Goal: Task Accomplishment & Management: Manage account settings

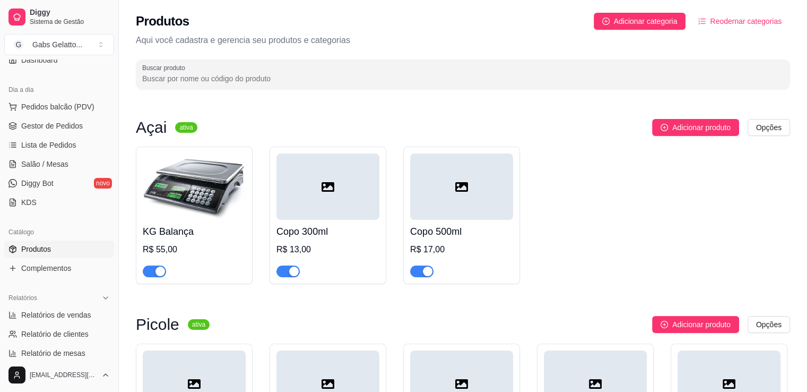
click at [213, 186] on img at bounding box center [194, 186] width 103 height 66
click at [85, 108] on span "Pedidos balcão (PDV)" at bounding box center [57, 106] width 73 height 11
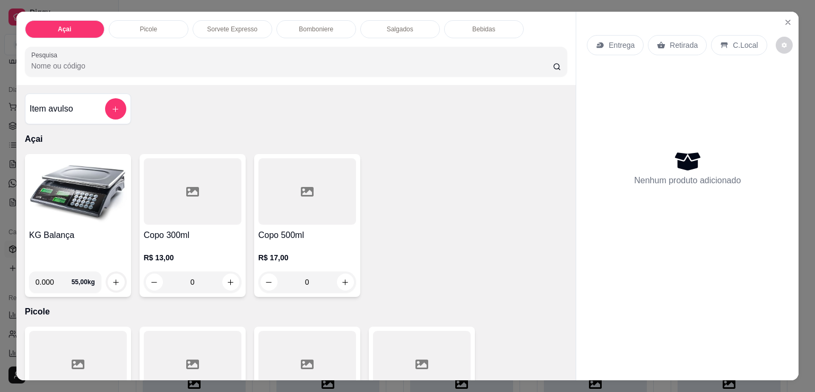
scroll to position [53, 0]
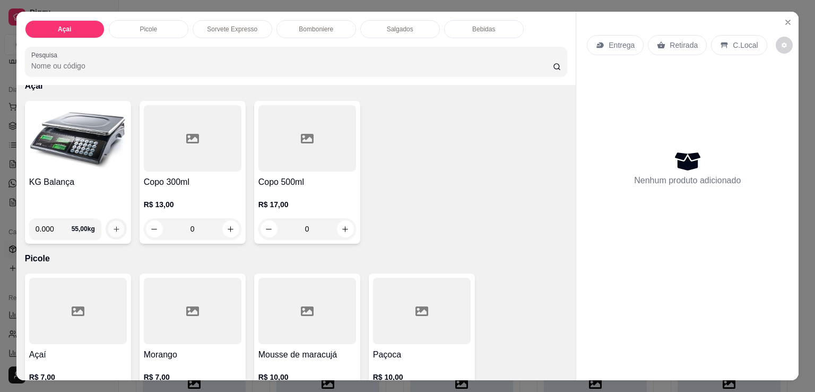
click at [112, 228] on icon "increase-product-quantity" at bounding box center [116, 229] width 8 height 8
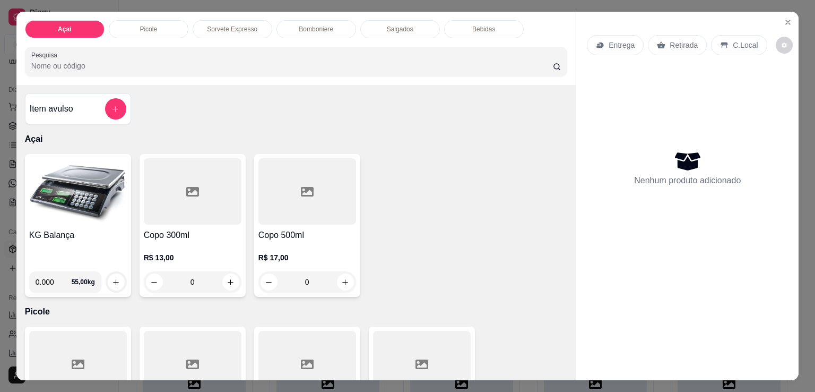
click at [99, 212] on img at bounding box center [78, 191] width 98 height 66
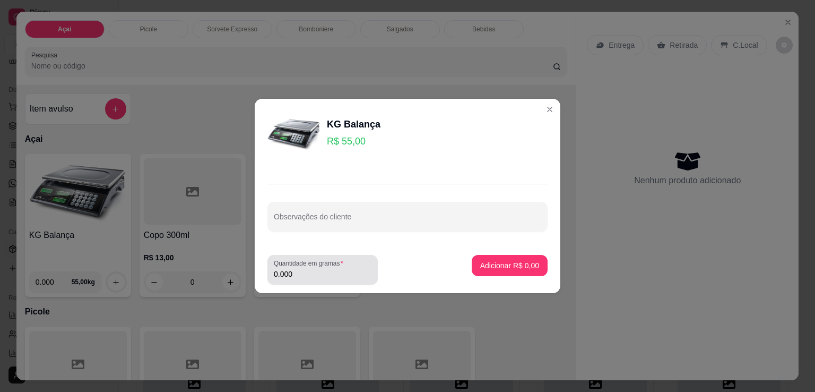
click at [279, 271] on input "0.000" at bounding box center [323, 273] width 98 height 11
click at [312, 273] on input "0.000" at bounding box center [314, 273] width 81 height 11
click at [383, 276] on div "Quantidade em gramas 0.000" at bounding box center [360, 270] width 187 height 30
click at [301, 275] on input "0.000" at bounding box center [323, 273] width 98 height 11
type input "0.150"
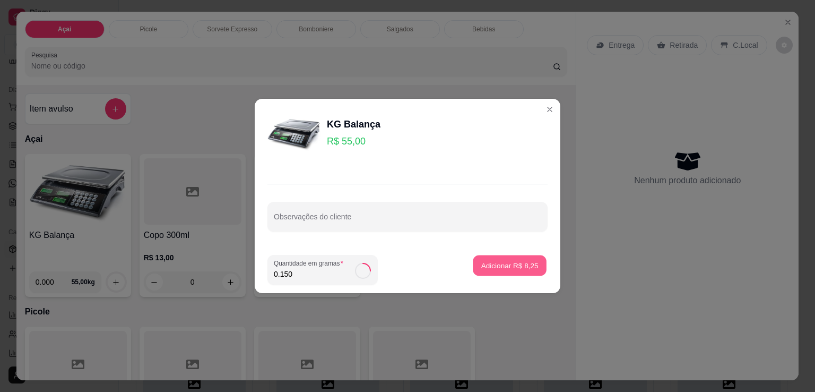
click at [493, 268] on p "Adicionar R$ 8,25" at bounding box center [509, 265] width 57 height 10
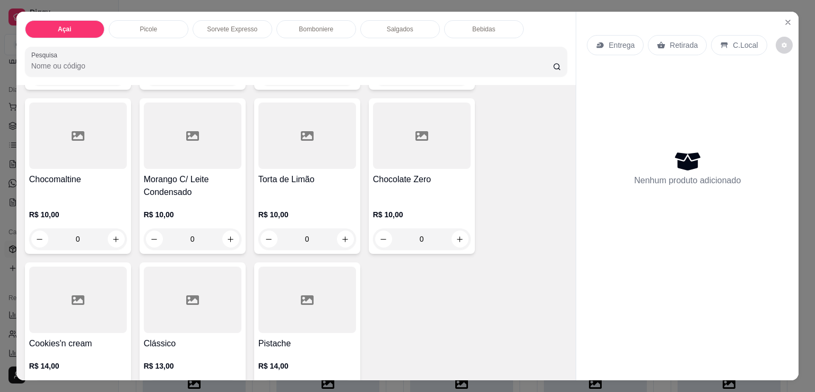
click at [332, 28] on div "Bomboniere" at bounding box center [316, 29] width 80 height 18
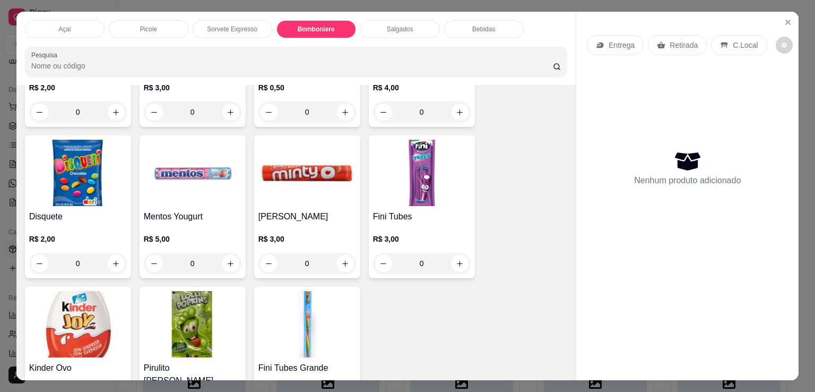
click at [393, 27] on p "Salgados" at bounding box center [400, 29] width 27 height 8
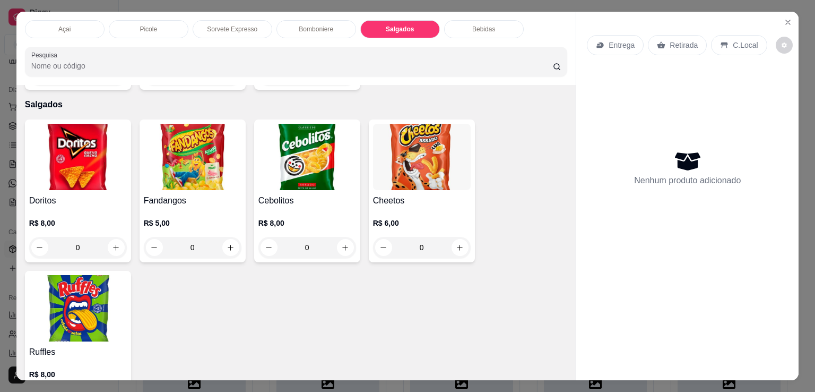
drag, startPoint x: 479, startPoint y: 24, endPoint x: 377, endPoint y: 26, distance: 101.9
click at [478, 25] on p "Bebidas" at bounding box center [483, 29] width 23 height 8
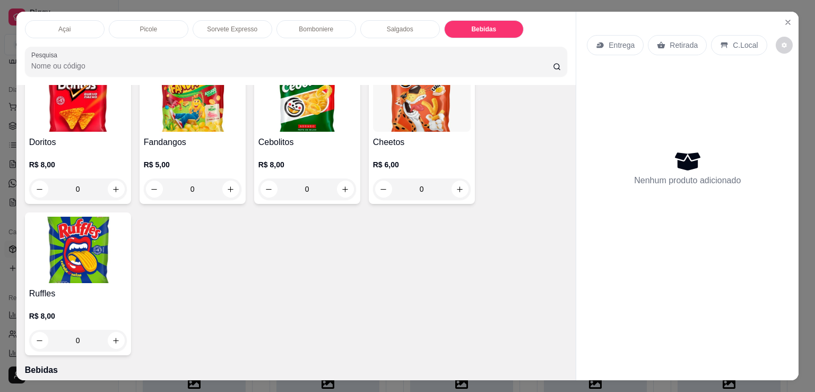
click at [70, 30] on div "Açai" at bounding box center [65, 29] width 80 height 18
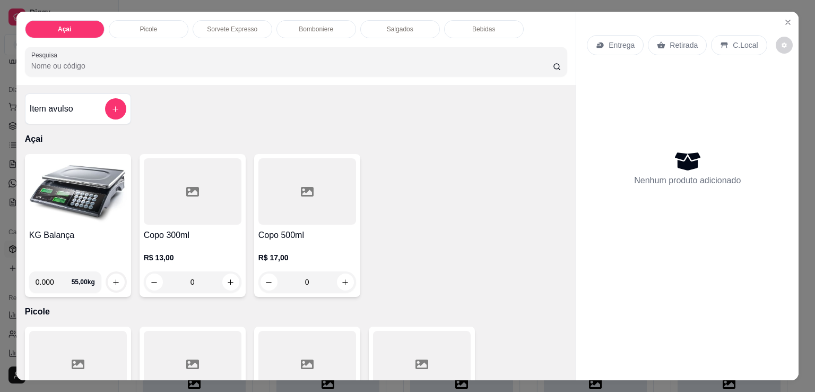
click at [484, 30] on div "Bebidas" at bounding box center [484, 29] width 80 height 18
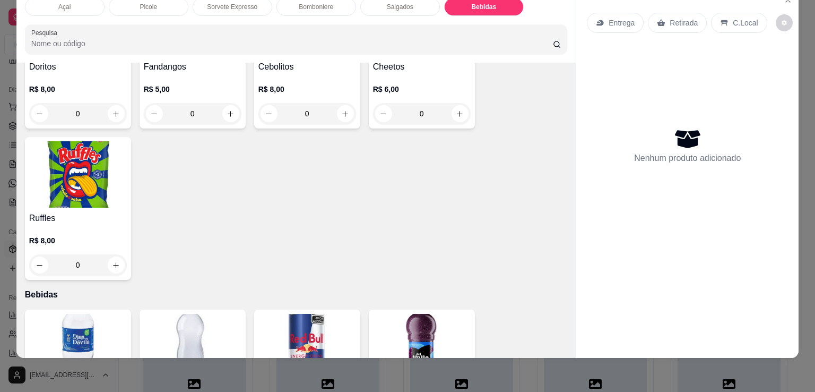
scroll to position [1973, 0]
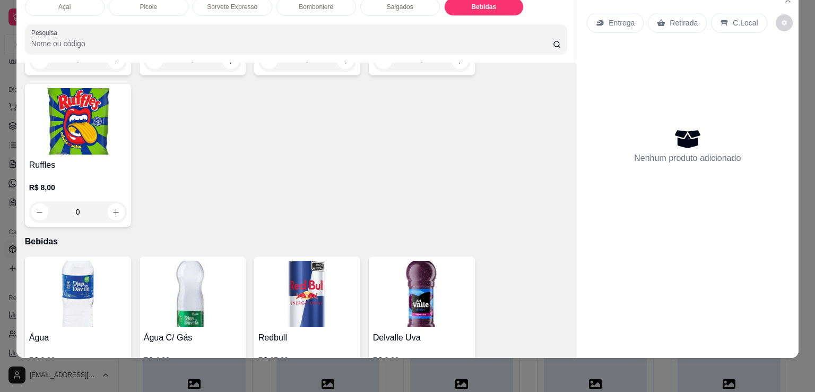
click at [60, 274] on img at bounding box center [78, 294] width 98 height 66
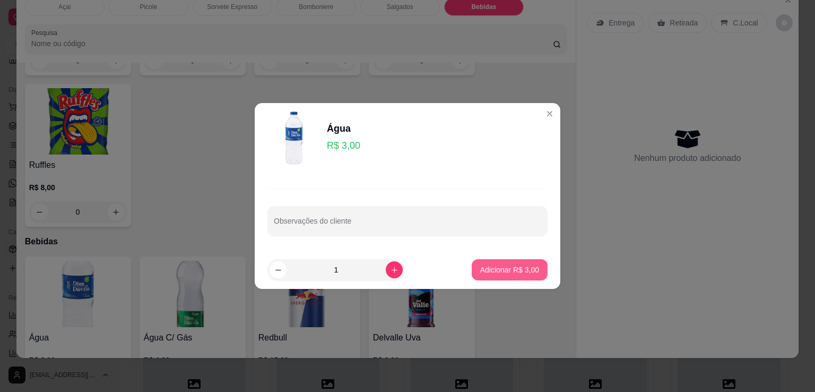
click at [497, 267] on p "Adicionar R$ 3,00" at bounding box center [509, 269] width 59 height 11
type input "1"
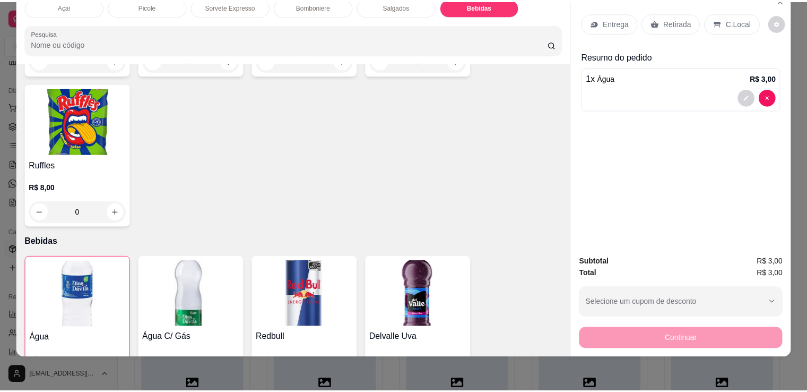
scroll to position [0, 0]
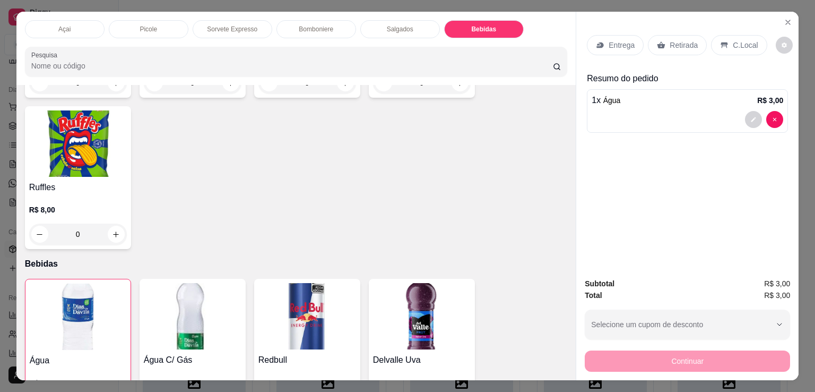
click at [721, 42] on icon at bounding box center [724, 45] width 7 height 6
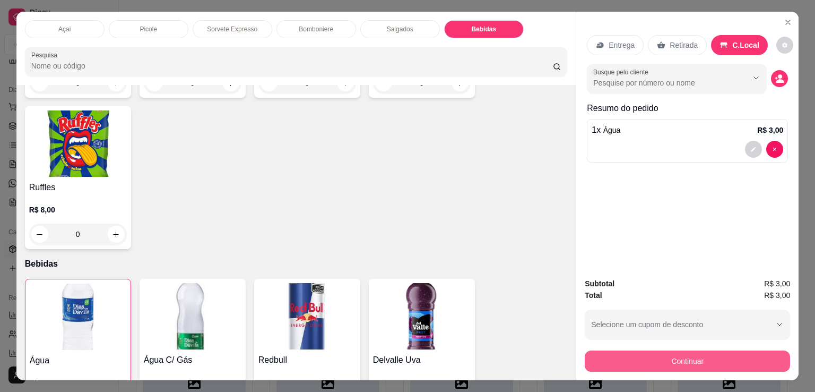
click at [700, 354] on button "Continuar" at bounding box center [687, 360] width 205 height 21
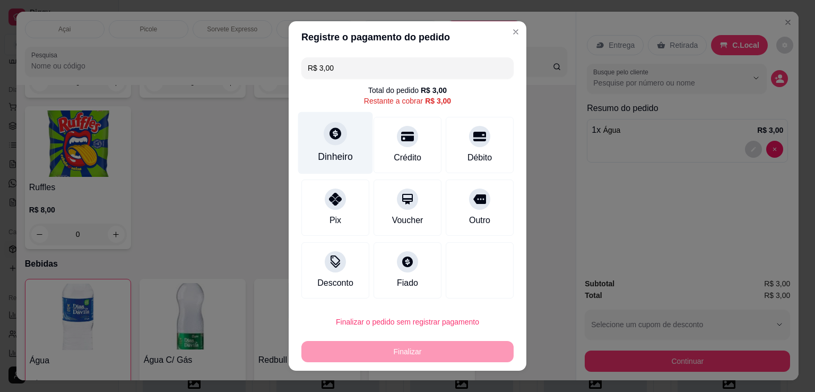
click at [323, 146] on div "Dinheiro" at bounding box center [335, 143] width 75 height 62
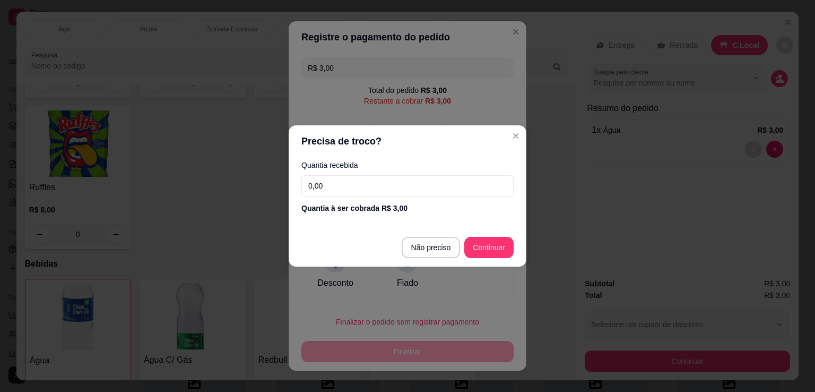
click at [379, 192] on input "0,00" at bounding box center [407, 185] width 212 height 21
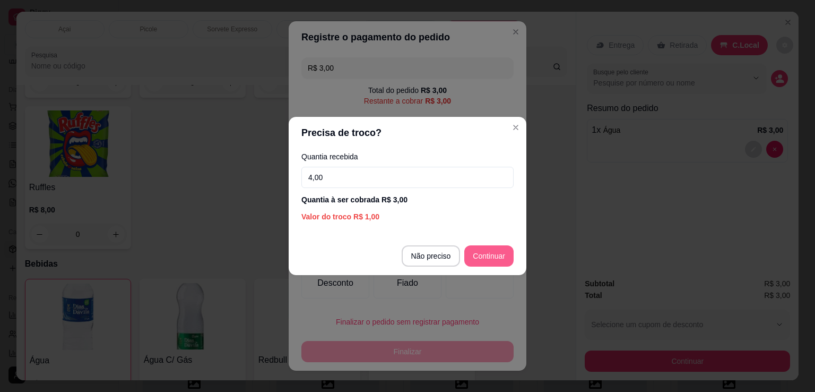
type input "4,00"
type input "R$ 0,00"
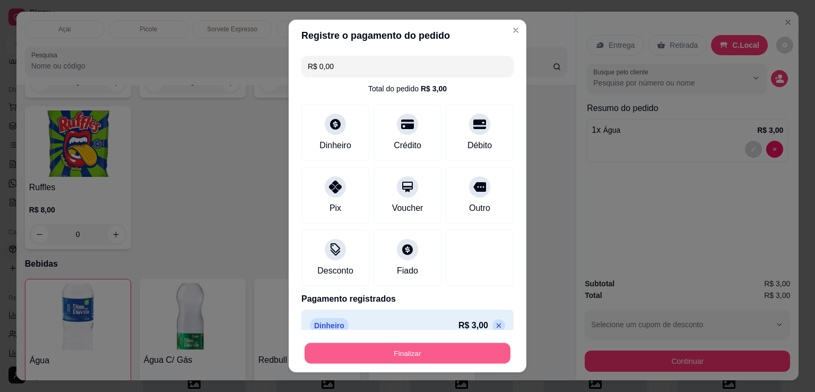
click at [434, 356] on button "Finalizar" at bounding box center [408, 353] width 206 height 21
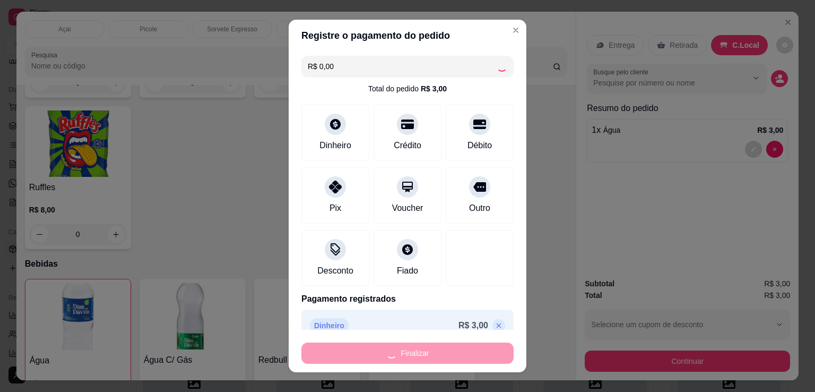
type input "0"
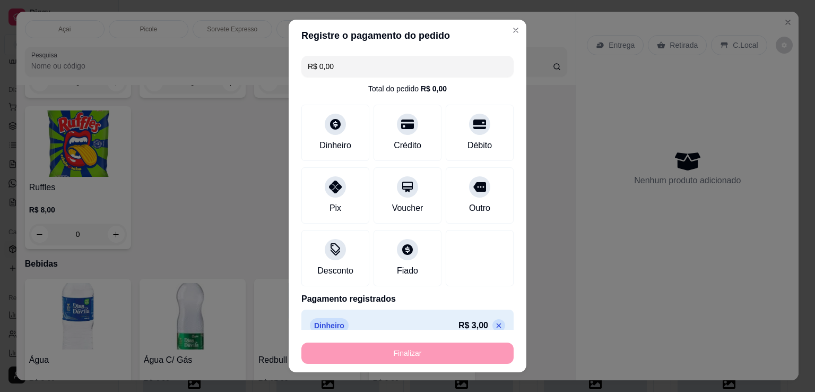
type input "-R$ 3,00"
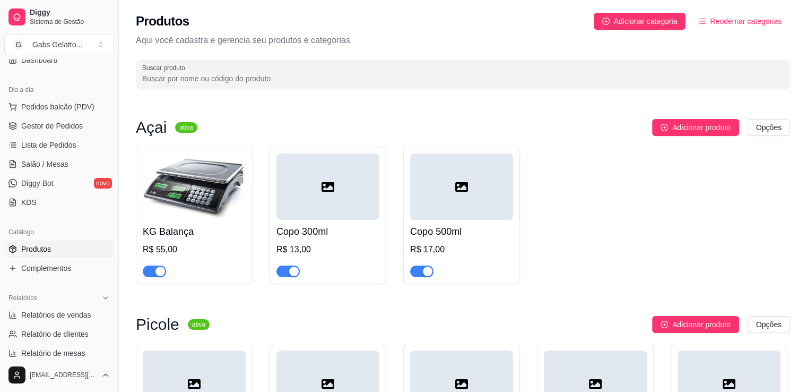
click at [222, 196] on img at bounding box center [194, 186] width 103 height 66
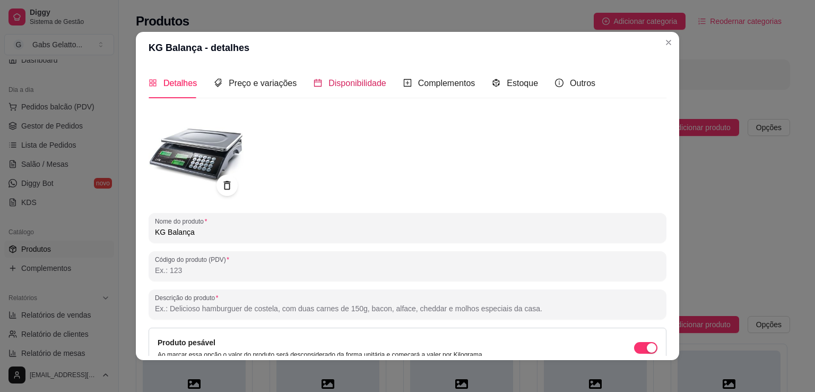
click at [334, 79] on span "Disponibilidade" at bounding box center [357, 83] width 58 height 9
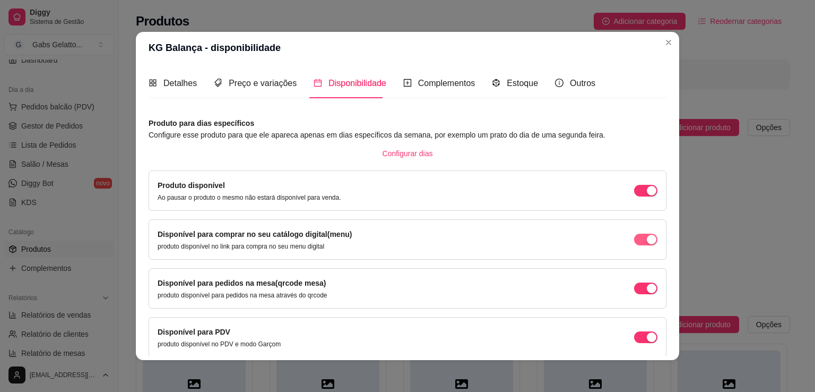
click at [634, 238] on span "button" at bounding box center [645, 239] width 23 height 12
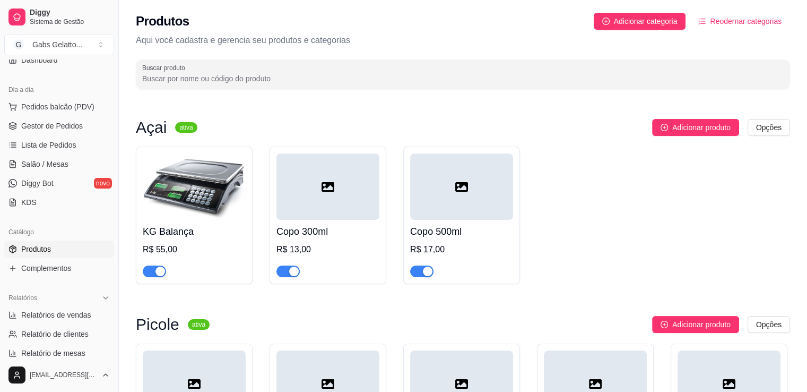
click at [344, 176] on div at bounding box center [327, 186] width 103 height 66
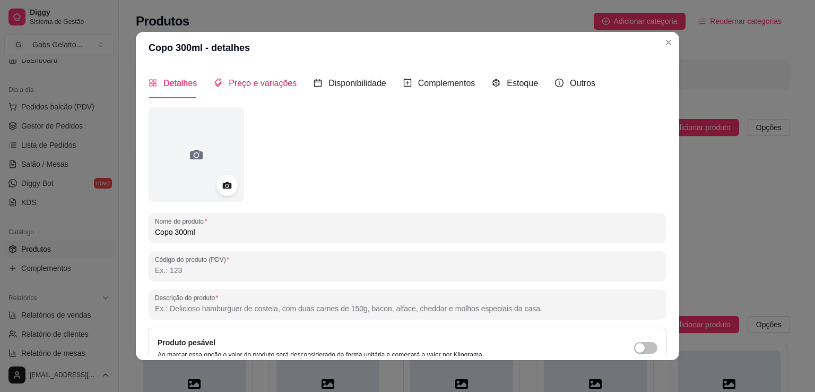
click at [282, 85] on span "Preço e variações" at bounding box center [263, 83] width 68 height 9
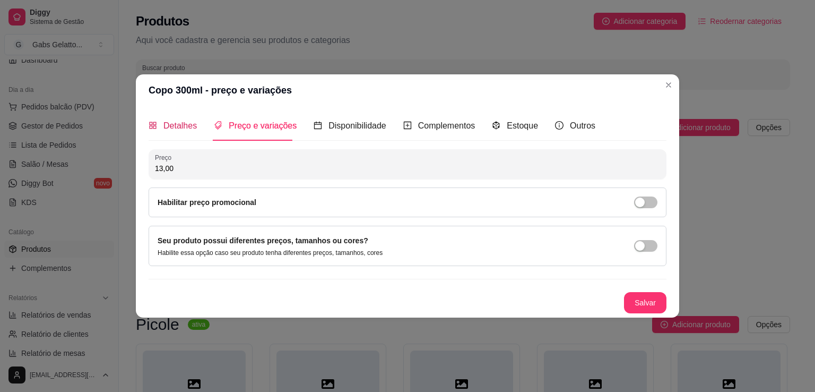
click at [159, 126] on div "Detalhes" at bounding box center [173, 125] width 48 height 13
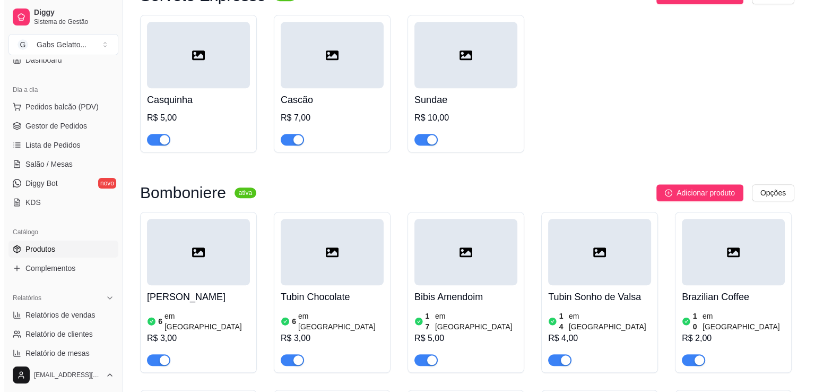
scroll to position [796, 0]
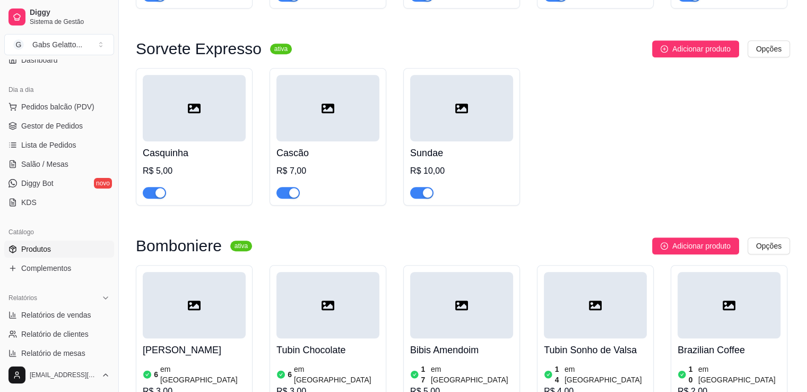
click at [183, 123] on div at bounding box center [194, 108] width 103 height 66
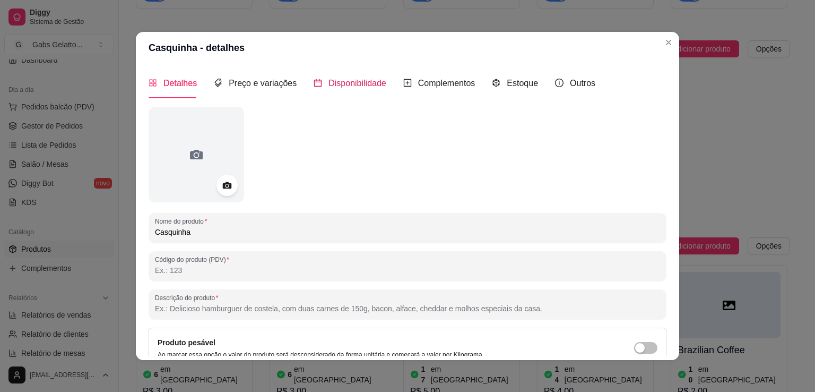
click at [367, 86] on span "Disponibilidade" at bounding box center [357, 83] width 58 height 9
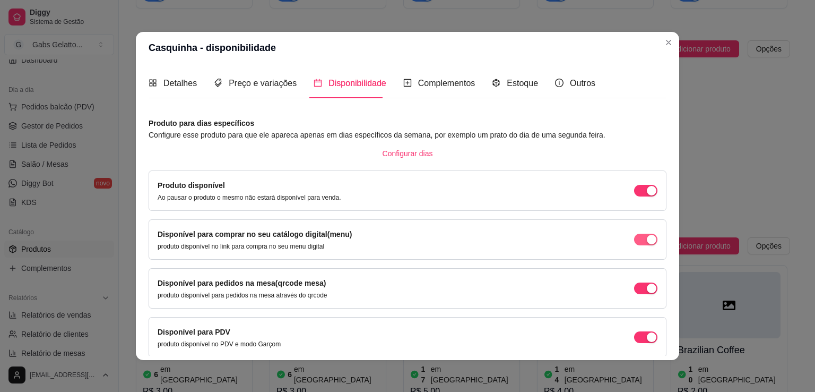
click at [647, 238] on div "button" at bounding box center [652, 240] width 10 height 10
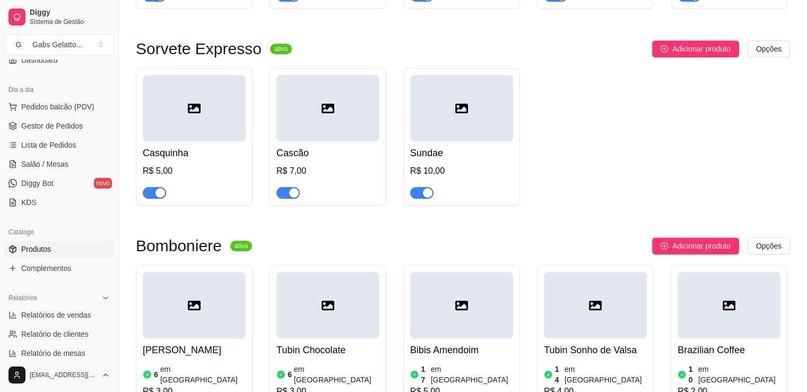
click at [318, 117] on div at bounding box center [327, 108] width 103 height 66
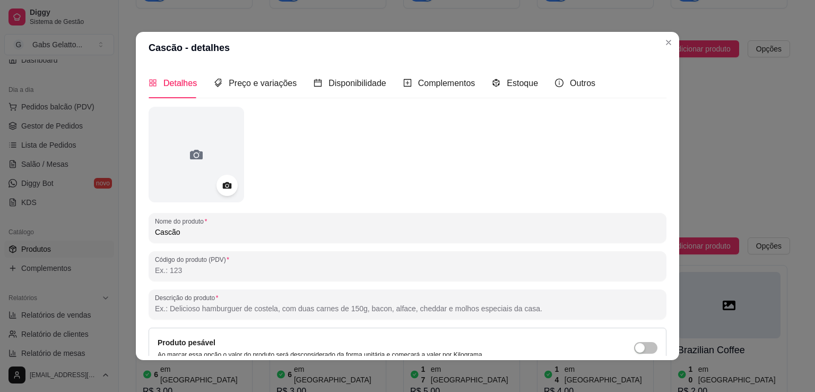
click at [384, 89] on div "Detalhes Preço e variações Disponibilidade Complementos Estoque Outros" at bounding box center [372, 83] width 447 height 30
click at [371, 85] on span "Disponibilidade" at bounding box center [357, 83] width 58 height 9
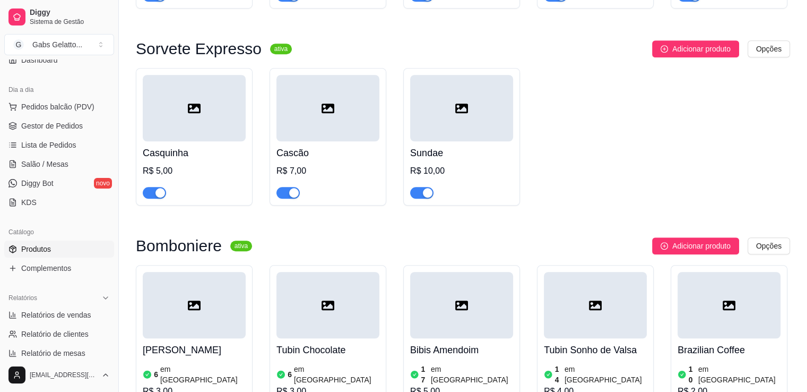
click at [449, 111] on div at bounding box center [461, 108] width 103 height 66
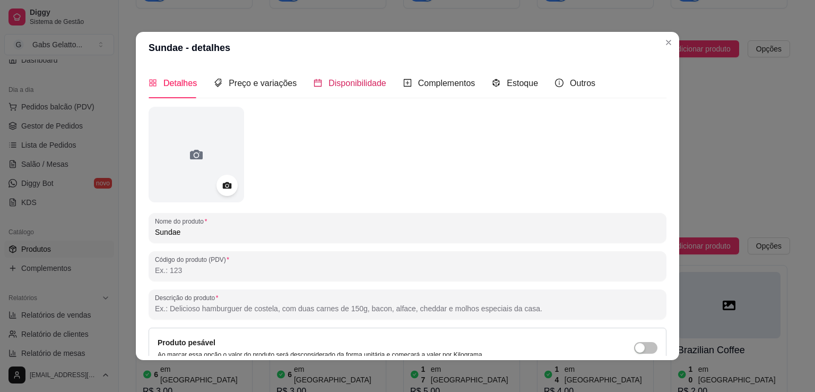
click at [363, 87] on span "Disponibilidade" at bounding box center [357, 83] width 58 height 9
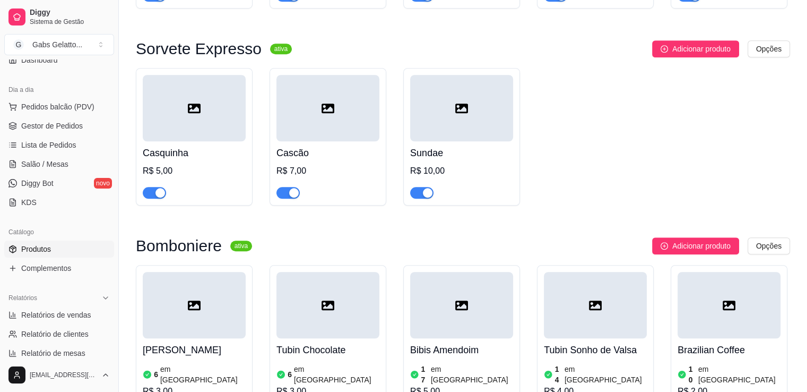
click at [197, 137] on div at bounding box center [194, 108] width 103 height 66
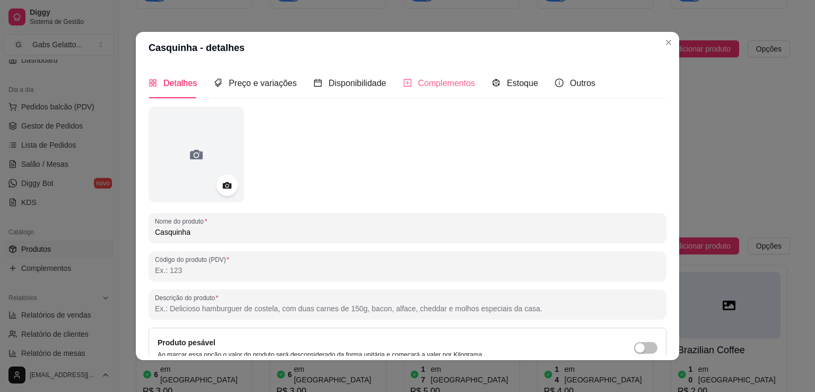
click at [421, 75] on div "Complementos" at bounding box center [439, 83] width 72 height 30
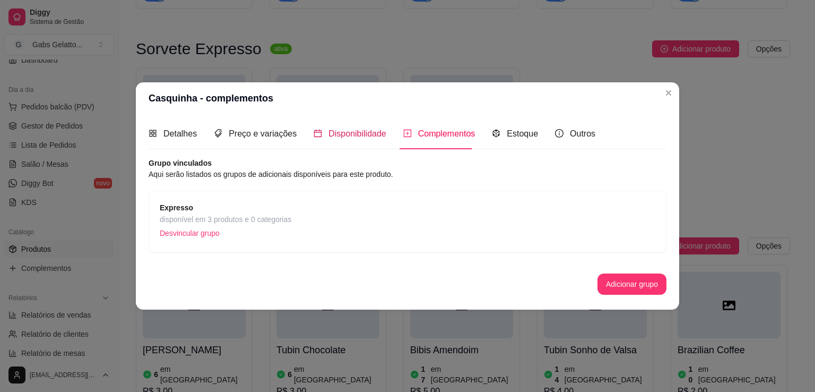
click at [333, 132] on span "Disponibilidade" at bounding box center [357, 133] width 58 height 9
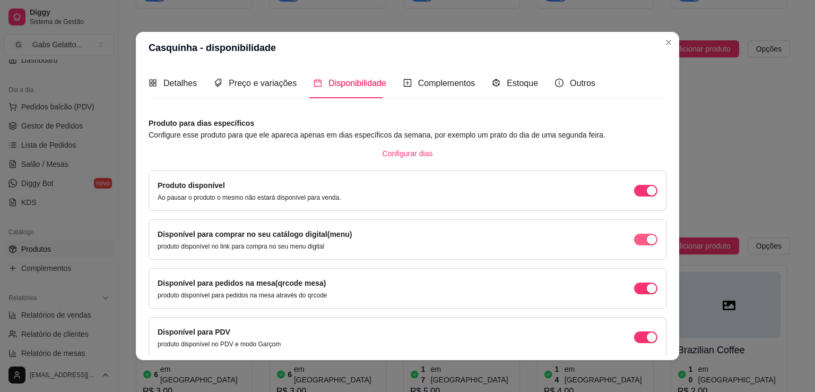
click at [647, 240] on div "button" at bounding box center [652, 240] width 10 height 10
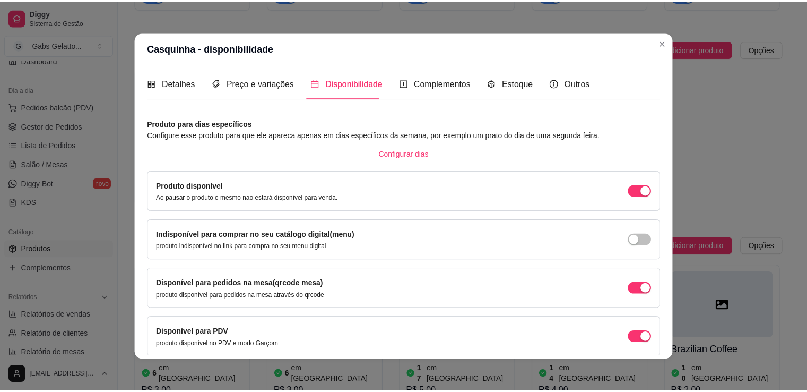
scroll to position [44, 0]
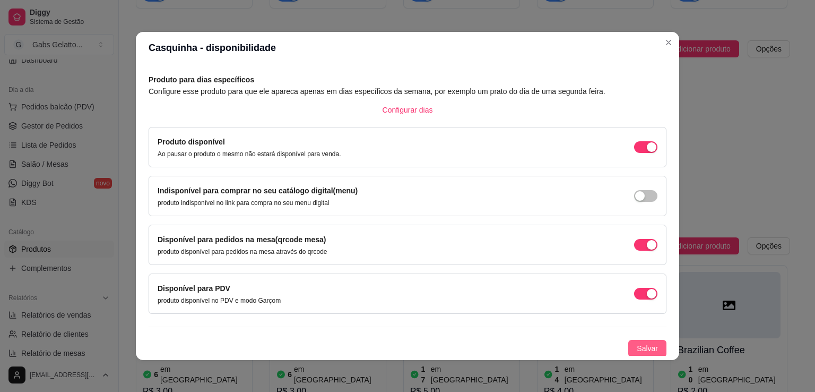
click at [652, 349] on button "Salvar" at bounding box center [647, 348] width 38 height 17
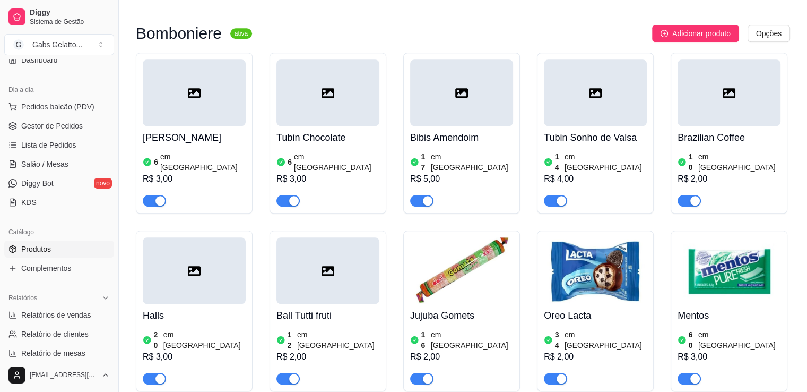
scroll to position [955, 0]
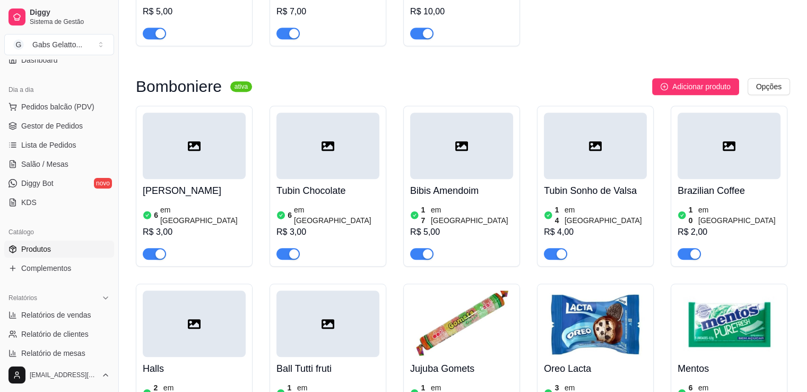
click at [195, 155] on div at bounding box center [194, 145] width 103 height 66
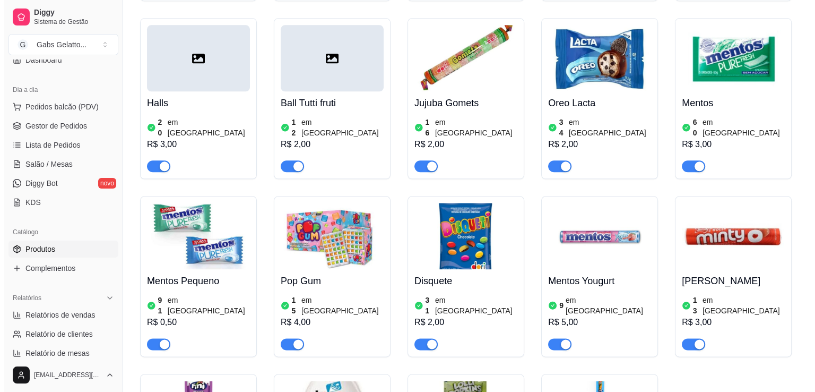
scroll to position [1008, 0]
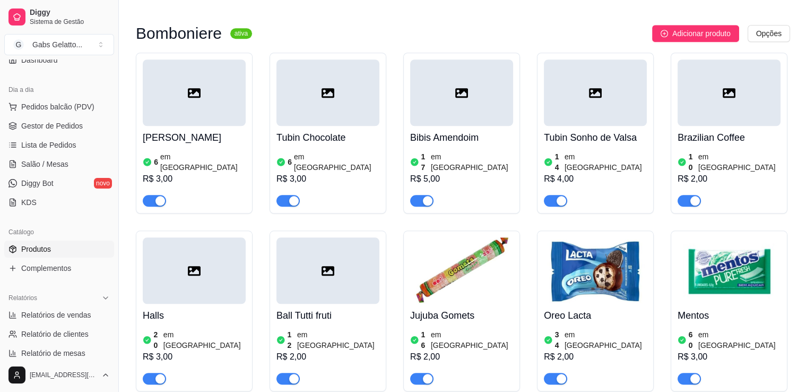
click at [189, 103] on div at bounding box center [194, 92] width 103 height 66
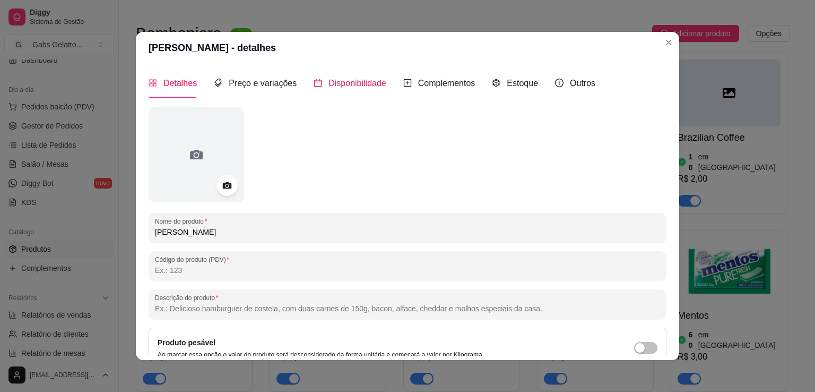
drag, startPoint x: 368, startPoint y: 84, endPoint x: 375, endPoint y: 105, distance: 22.0
click at [366, 85] on span "Disponibilidade" at bounding box center [357, 83] width 58 height 9
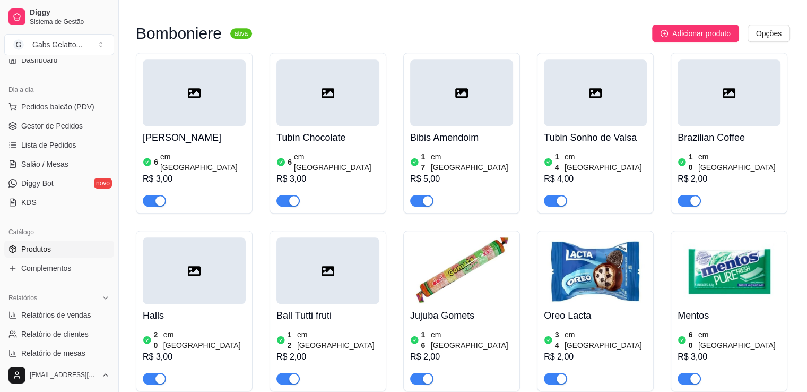
click at [355, 91] on div at bounding box center [327, 92] width 103 height 66
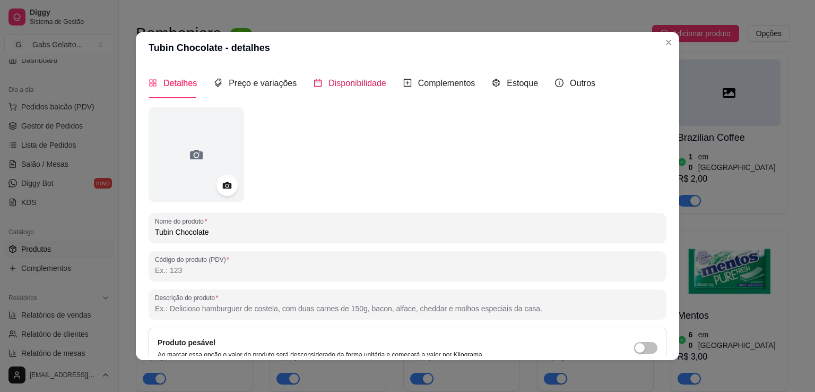
click at [348, 90] on div "Disponibilidade" at bounding box center [350, 82] width 73 height 13
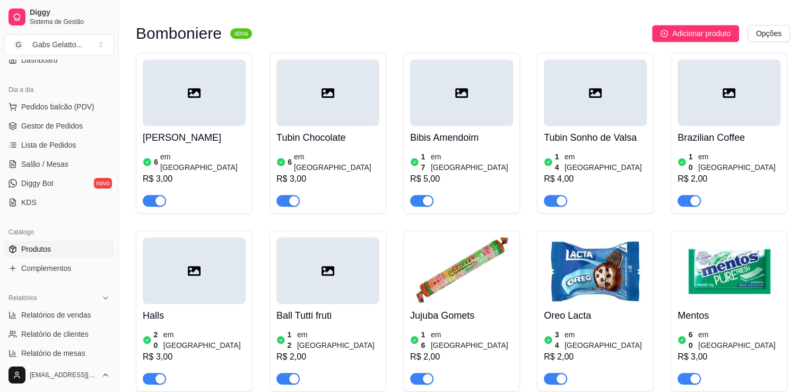
click at [469, 105] on div at bounding box center [461, 92] width 103 height 66
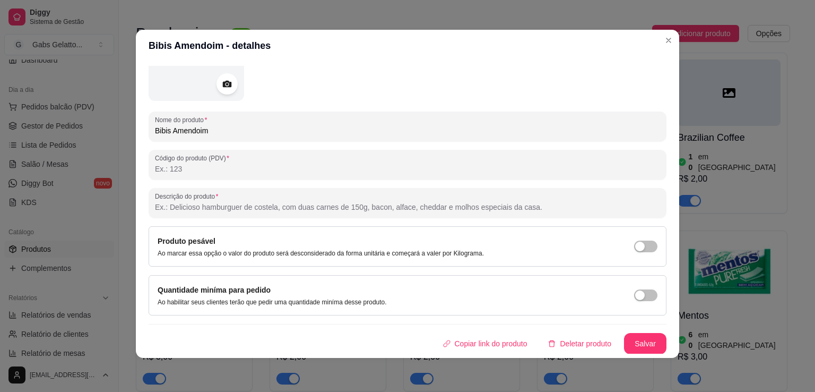
scroll to position [0, 0]
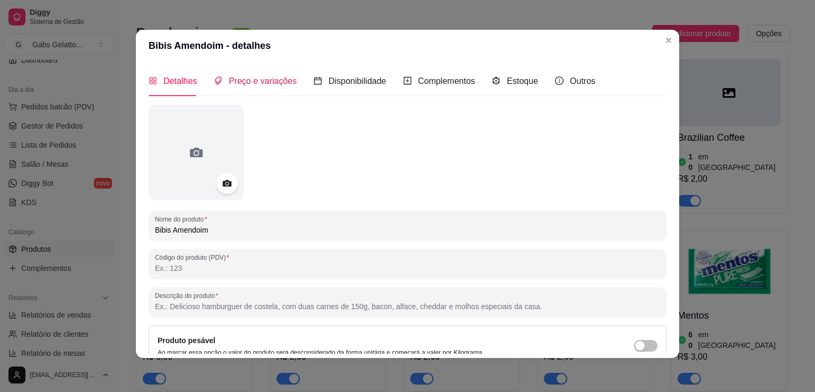
click at [282, 80] on span "Preço e variações" at bounding box center [263, 80] width 68 height 9
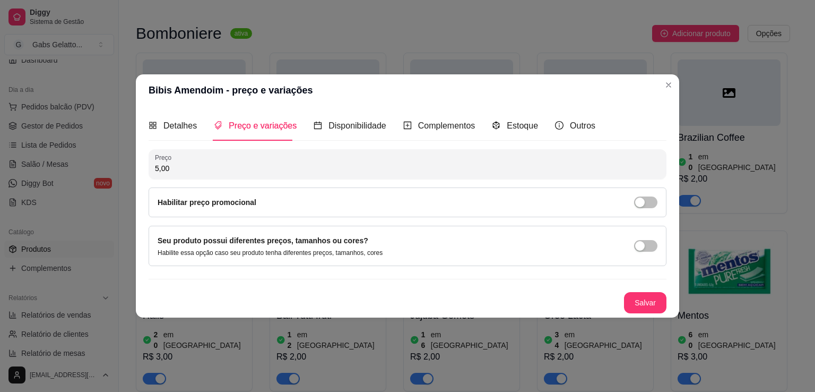
drag, startPoint x: 349, startPoint y: 80, endPoint x: 352, endPoint y: 89, distance: 9.6
click at [350, 80] on header "Bibis Amendoim - preço e variações" at bounding box center [407, 90] width 543 height 32
click at [349, 126] on span "Disponibilidade" at bounding box center [357, 125] width 58 height 9
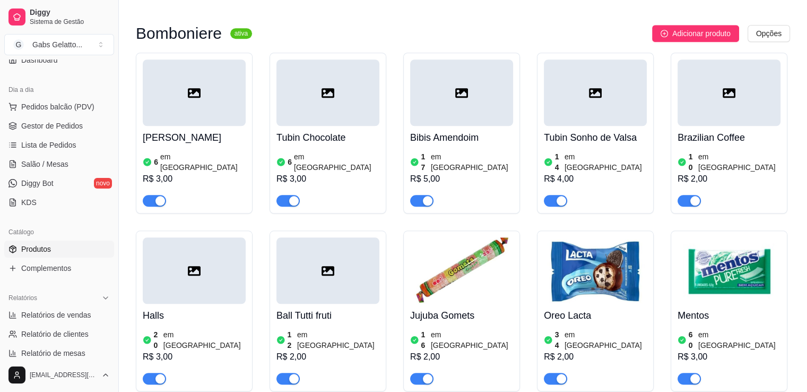
click at [585, 102] on div at bounding box center [595, 92] width 103 height 66
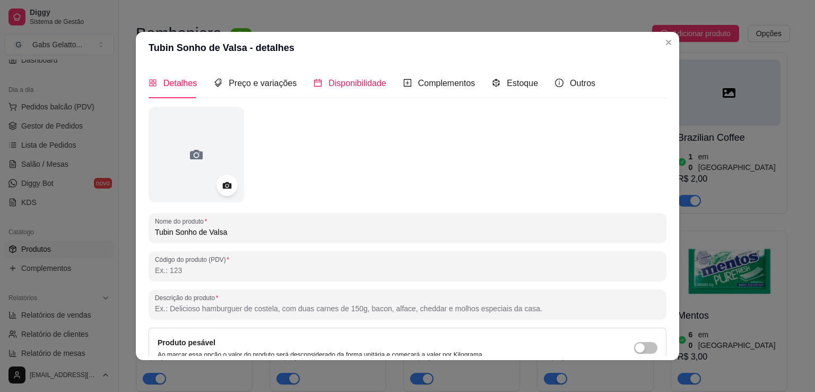
click at [351, 83] on span "Disponibilidade" at bounding box center [357, 83] width 58 height 9
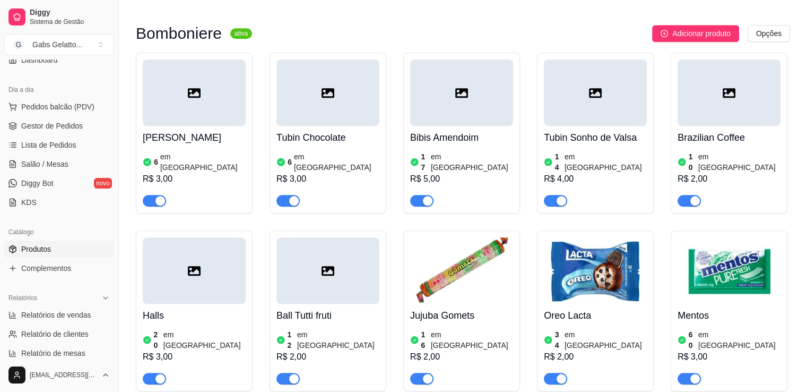
click at [607, 108] on div at bounding box center [595, 92] width 103 height 66
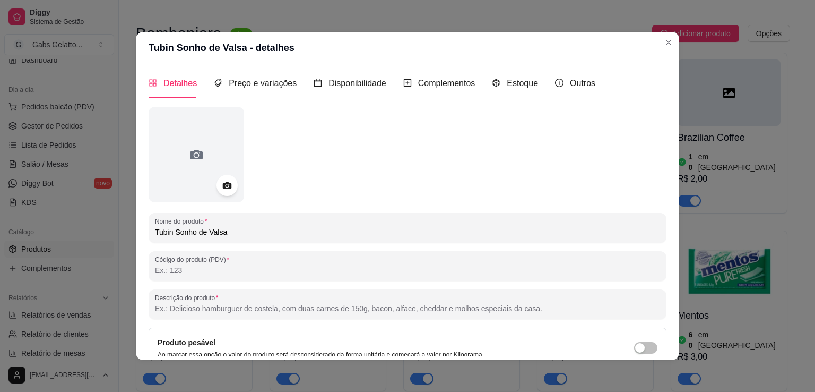
drag, startPoint x: 395, startPoint y: 79, endPoint x: 357, endPoint y: 79, distance: 38.2
click at [394, 79] on div "Detalhes Preço e variações Disponibilidade Complementos Estoque Outros" at bounding box center [372, 83] width 447 height 30
click at [357, 79] on span "Disponibilidade" at bounding box center [357, 83] width 58 height 9
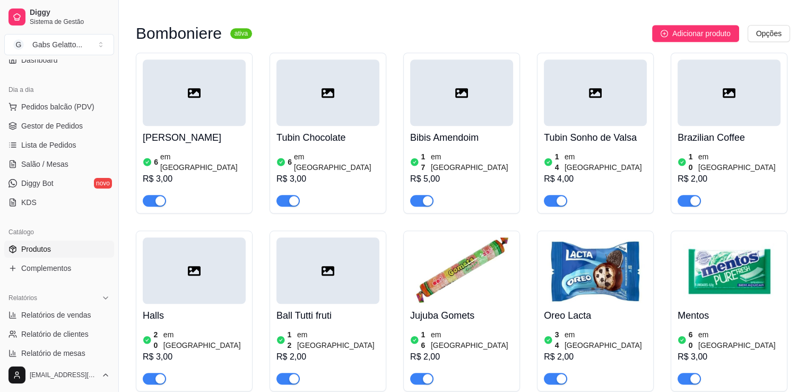
click at [617, 117] on div at bounding box center [595, 92] width 103 height 66
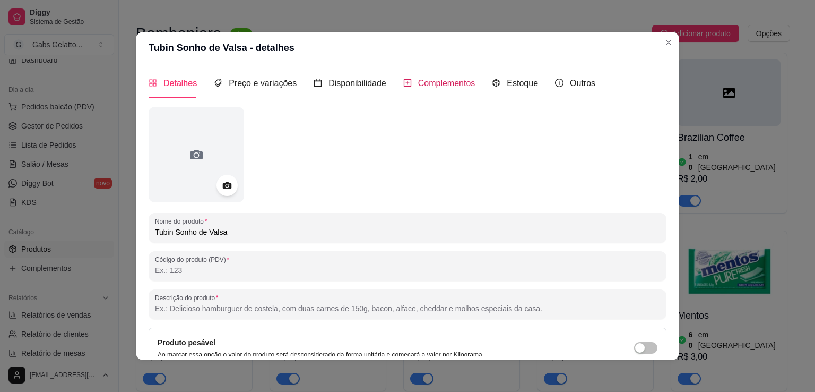
click at [392, 85] on div "Detalhes Preço e variações Disponibilidade Complementos Estoque Outros" at bounding box center [372, 83] width 447 height 30
click at [354, 82] on span "Disponibilidade" at bounding box center [357, 83] width 58 height 9
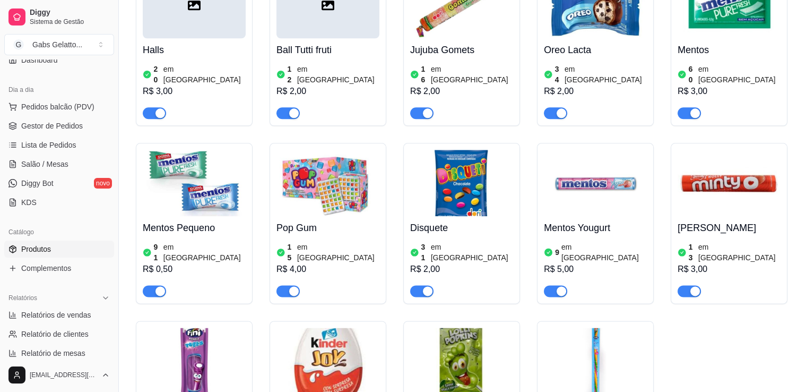
scroll to position [1008, 0]
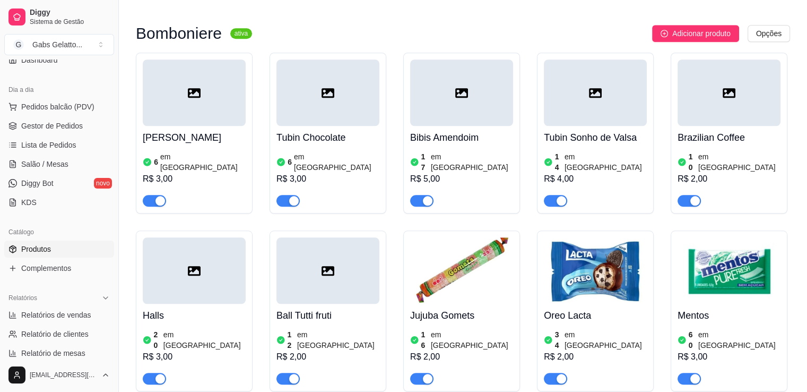
click at [454, 101] on div at bounding box center [461, 92] width 103 height 66
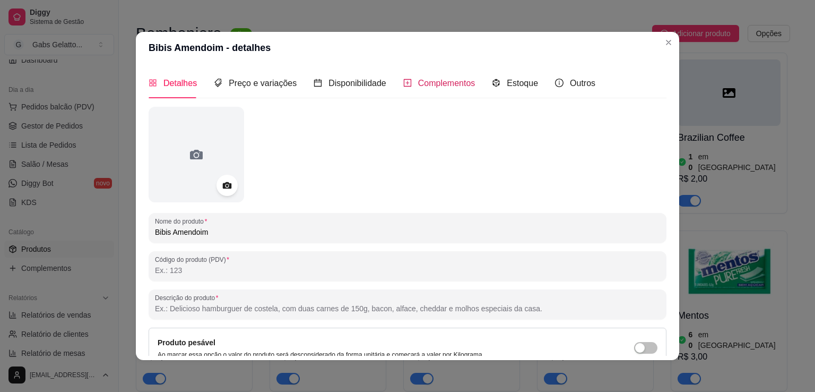
drag, startPoint x: 433, startPoint y: 90, endPoint x: 353, endPoint y: 73, distance: 81.3
click at [432, 90] on div "Complementos" at bounding box center [439, 82] width 72 height 13
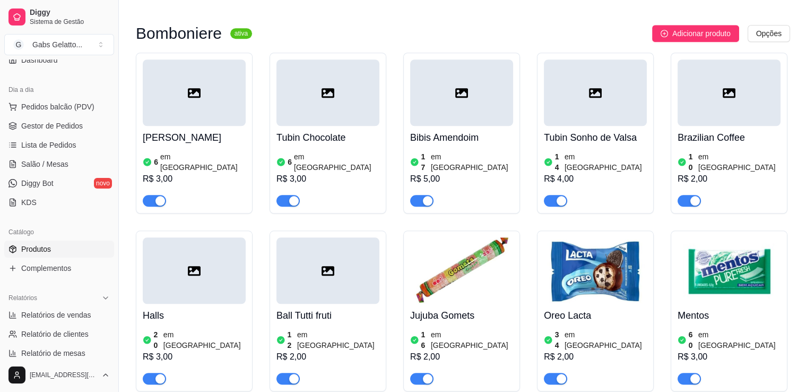
click at [323, 92] on icon at bounding box center [328, 93] width 13 height 10
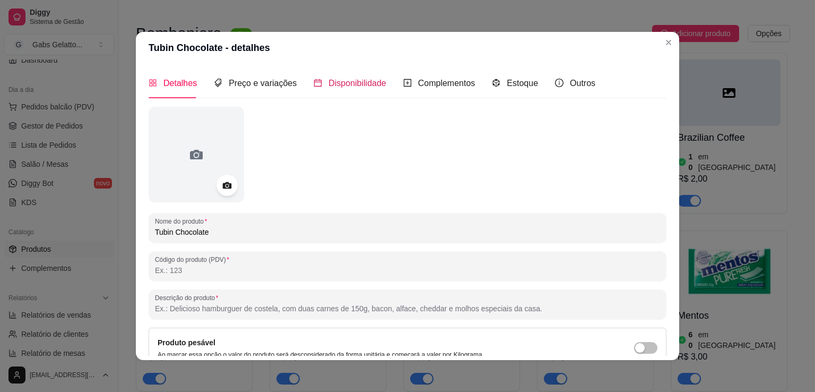
drag, startPoint x: 345, startPoint y: 80, endPoint x: 380, endPoint y: 107, distance: 43.5
click at [345, 81] on span "Disponibilidade" at bounding box center [357, 83] width 58 height 9
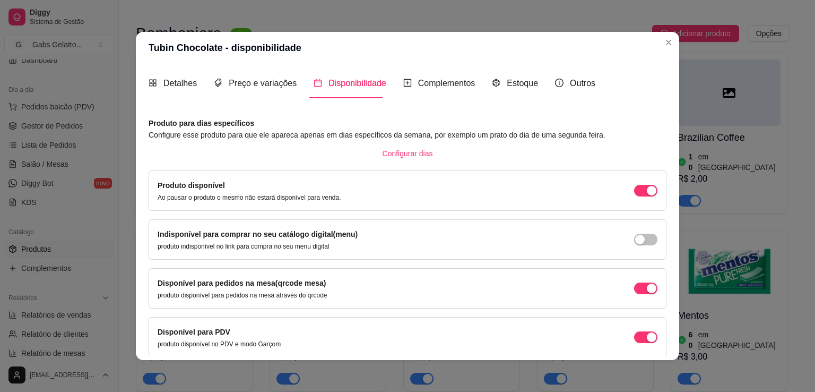
click at [654, 42] on header "Tubin Chocolate - disponibilidade" at bounding box center [407, 48] width 543 height 32
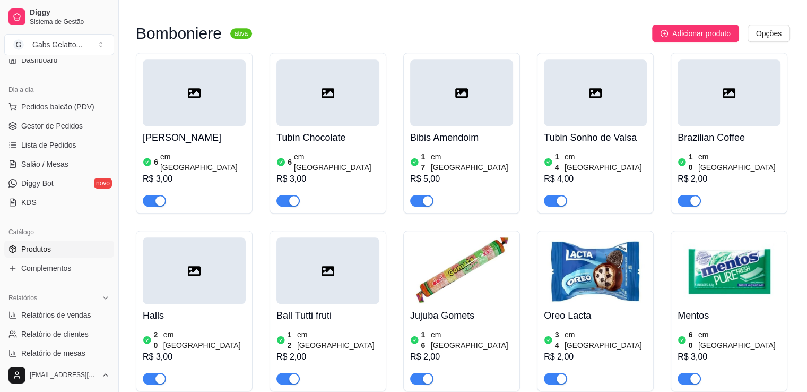
click at [464, 87] on div at bounding box center [461, 92] width 103 height 66
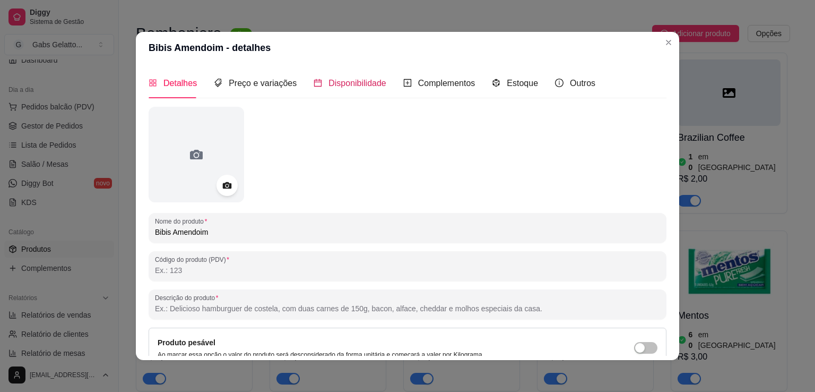
click at [337, 81] on span "Disponibilidade" at bounding box center [357, 83] width 58 height 9
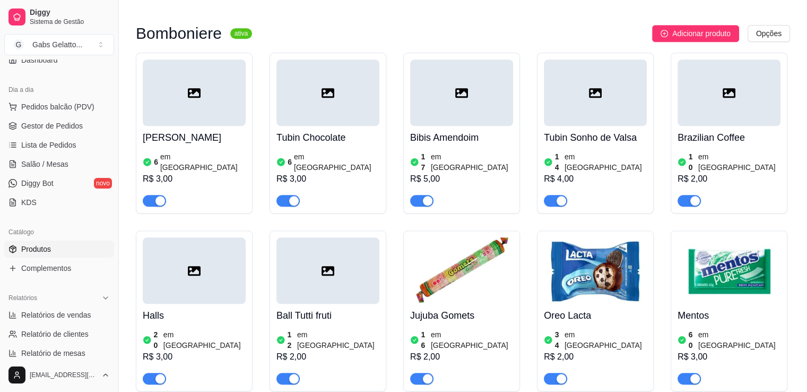
click at [476, 110] on div at bounding box center [461, 92] width 103 height 66
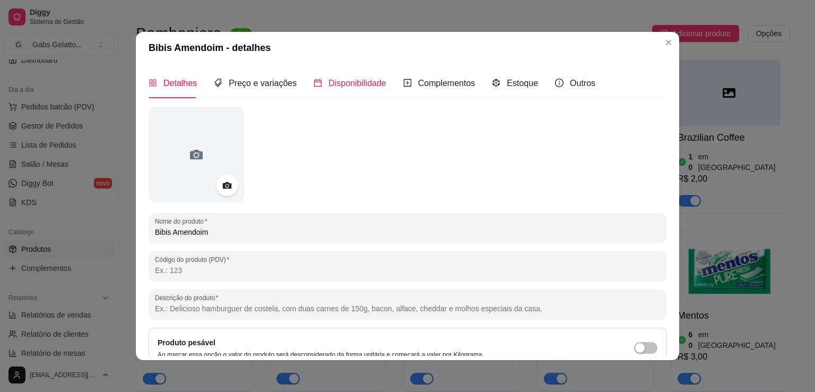
click at [360, 87] on span "Disponibilidade" at bounding box center [357, 83] width 58 height 9
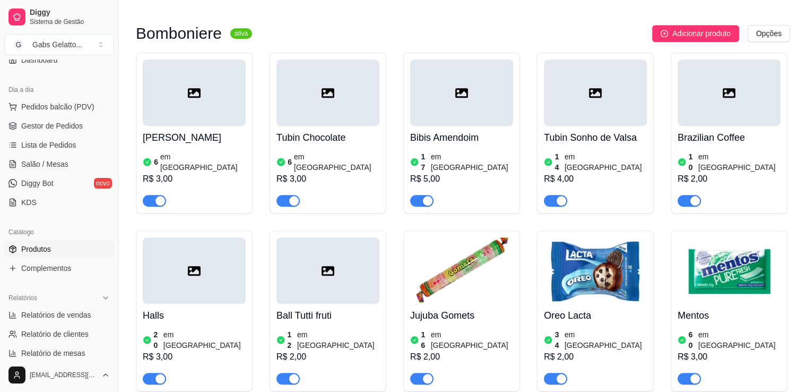
click at [601, 105] on div at bounding box center [595, 92] width 103 height 66
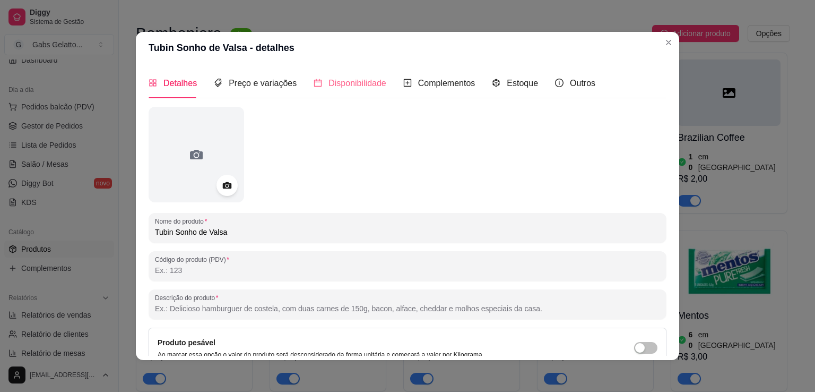
click at [346, 75] on div "Disponibilidade" at bounding box center [350, 83] width 73 height 30
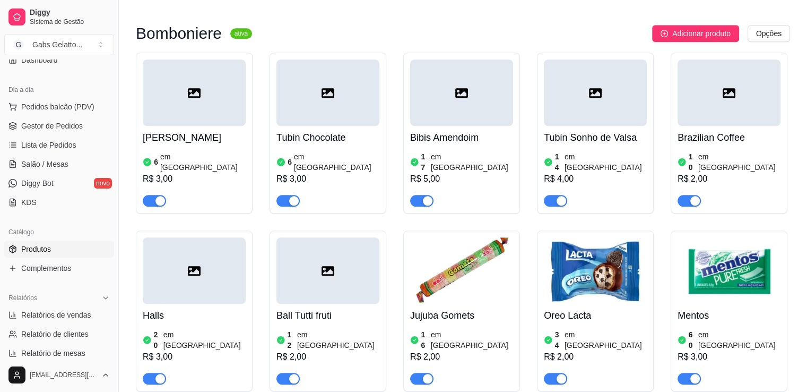
click at [584, 99] on div at bounding box center [595, 92] width 103 height 66
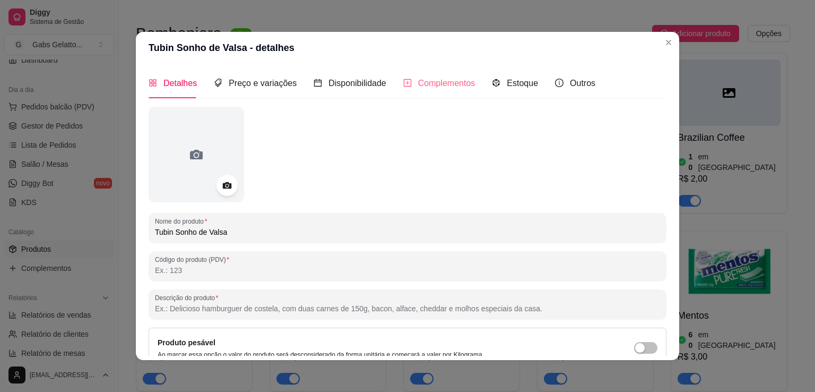
click at [403, 73] on div "Complementos" at bounding box center [439, 83] width 72 height 30
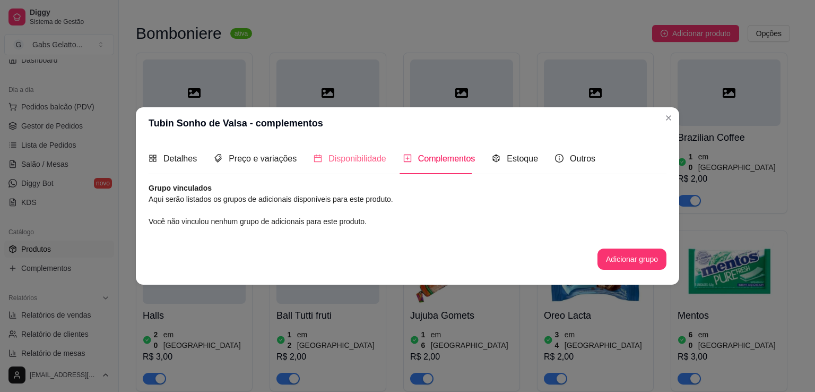
click at [359, 168] on div "Disponibilidade" at bounding box center [350, 158] width 73 height 30
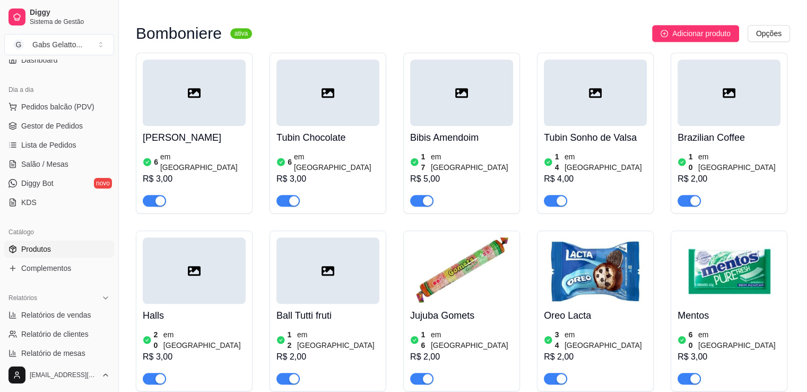
click at [695, 109] on div at bounding box center [729, 92] width 103 height 66
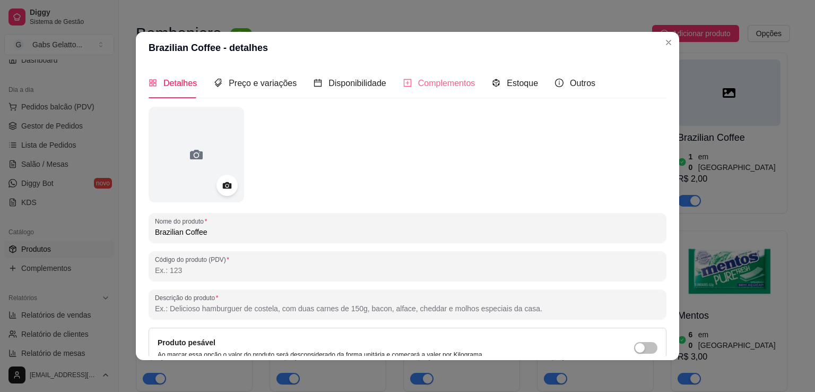
click at [419, 75] on div "Complementos" at bounding box center [439, 83] width 72 height 30
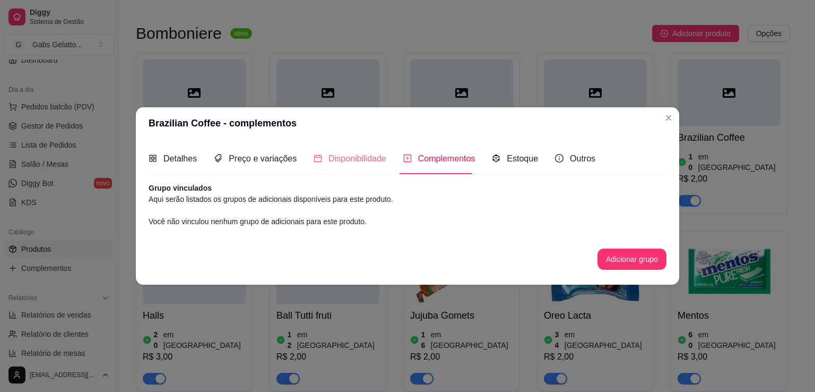
click at [361, 170] on div "Disponibilidade" at bounding box center [350, 158] width 73 height 30
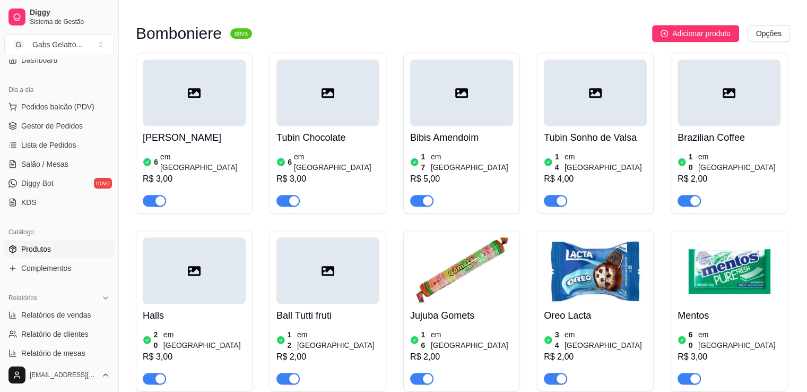
click at [704, 113] on div at bounding box center [729, 92] width 103 height 66
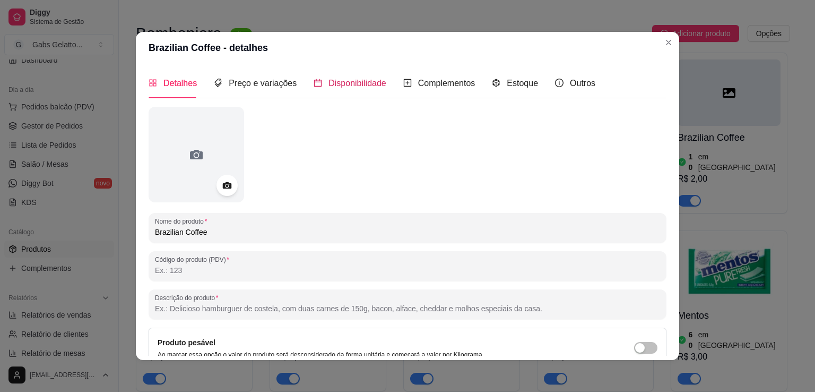
click at [348, 81] on span "Disponibilidade" at bounding box center [357, 83] width 58 height 9
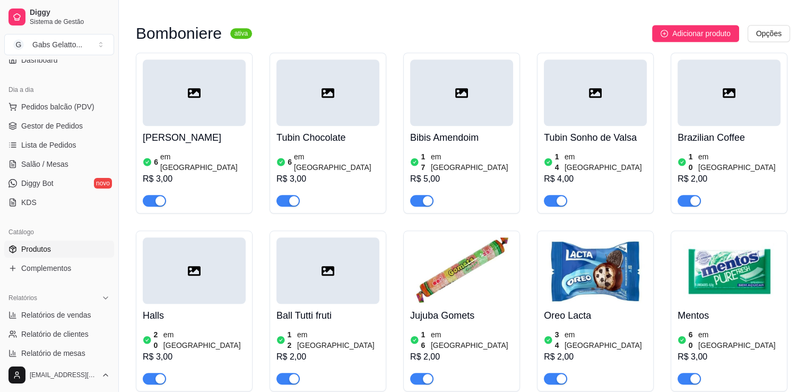
click at [194, 244] on div at bounding box center [194, 270] width 103 height 66
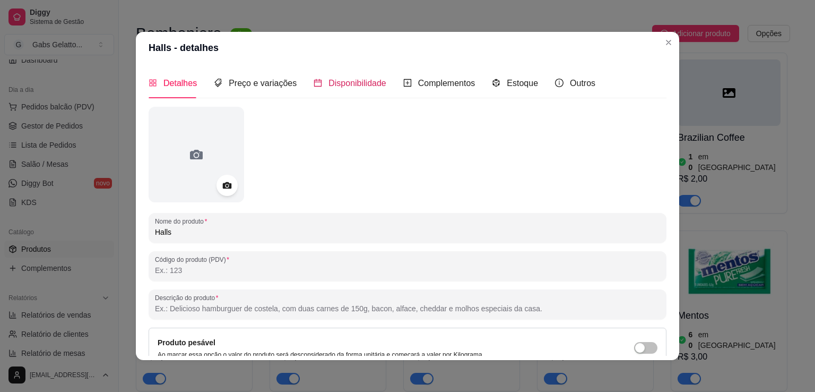
drag, startPoint x: 354, startPoint y: 85, endPoint x: 369, endPoint y: 98, distance: 19.6
click at [354, 87] on span "Disponibilidade" at bounding box center [357, 83] width 58 height 9
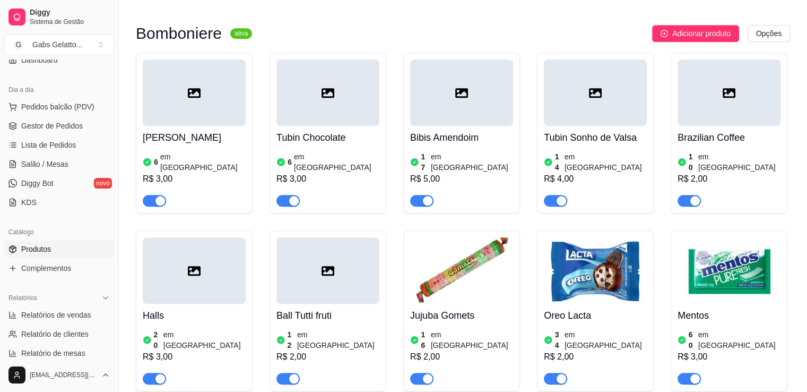
click at [340, 251] on div at bounding box center [327, 270] width 103 height 66
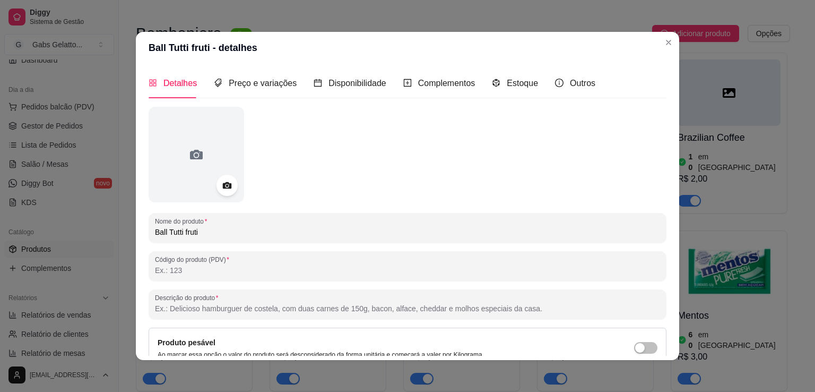
drag, startPoint x: 384, startPoint y: 80, endPoint x: 365, endPoint y: 79, distance: 19.1
click at [383, 80] on div "Detalhes Preço e variações Disponibilidade Complementos Estoque Outros" at bounding box center [372, 83] width 447 height 30
click at [319, 85] on div "Disponibilidade" at bounding box center [350, 82] width 73 height 13
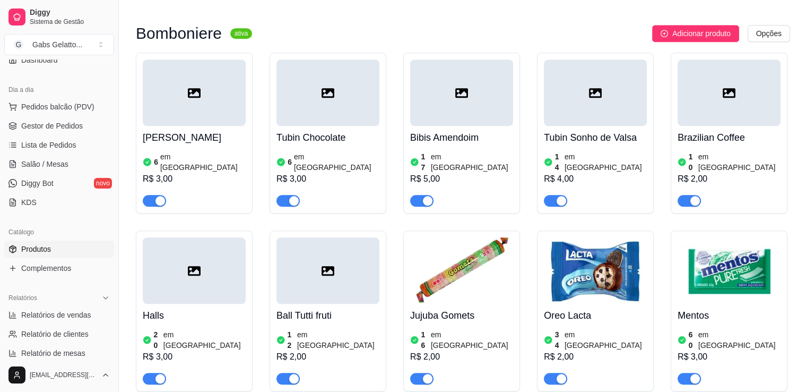
click at [472, 262] on img at bounding box center [461, 270] width 103 height 66
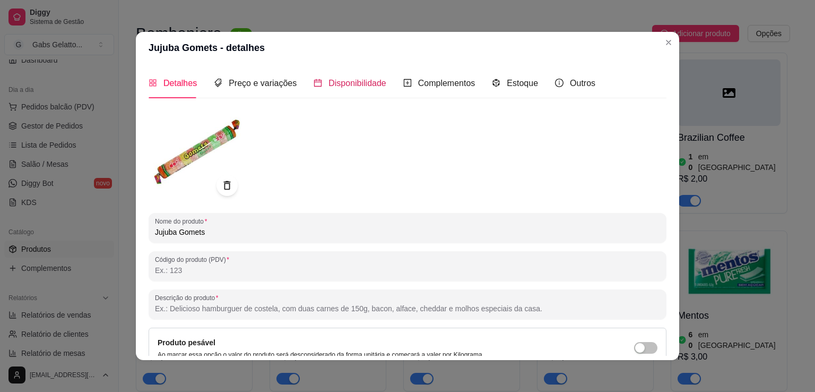
click at [342, 79] on span "Disponibilidade" at bounding box center [357, 83] width 58 height 9
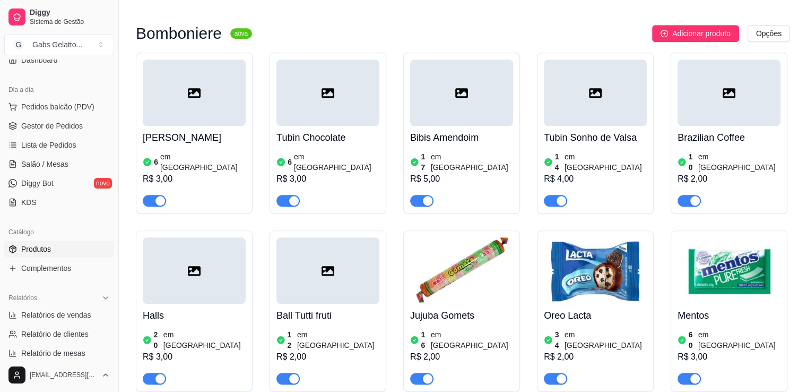
click at [575, 261] on img at bounding box center [595, 270] width 103 height 66
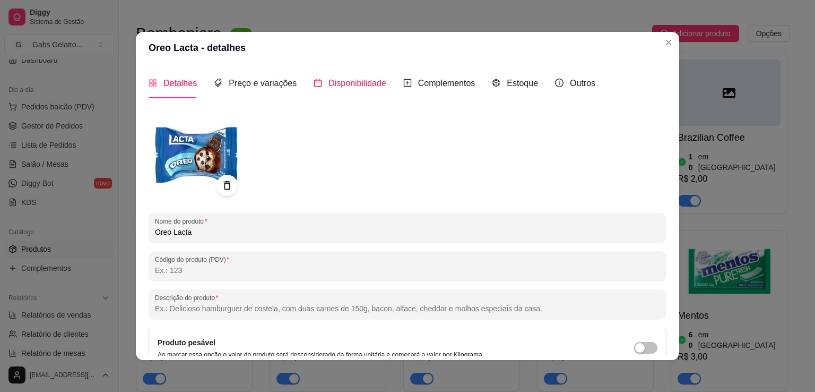
click at [367, 83] on span "Disponibilidade" at bounding box center [357, 83] width 58 height 9
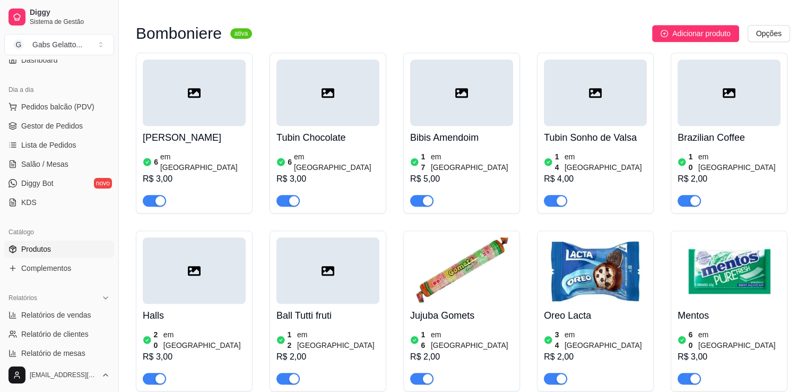
click at [711, 279] on img at bounding box center [729, 270] width 103 height 66
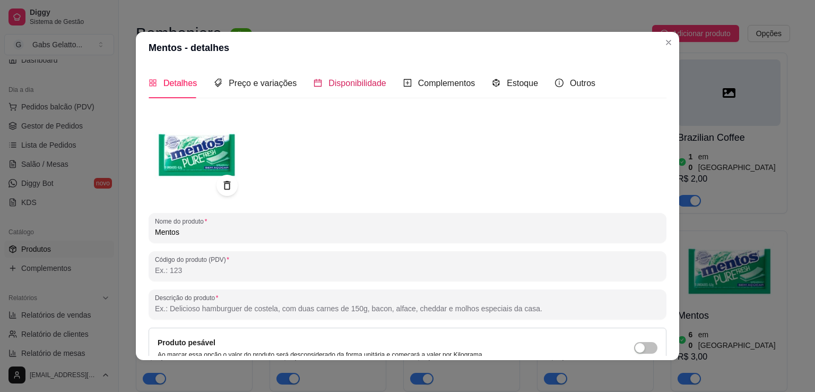
drag, startPoint x: 348, startPoint y: 83, endPoint x: 372, endPoint y: 85, distance: 24.5
click at [349, 84] on span "Disponibilidade" at bounding box center [357, 83] width 58 height 9
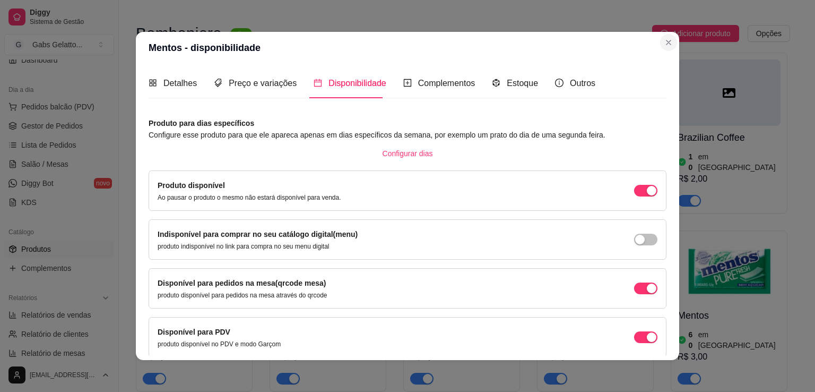
click at [660, 50] on header "Mentos - disponibilidade" at bounding box center [407, 48] width 543 height 32
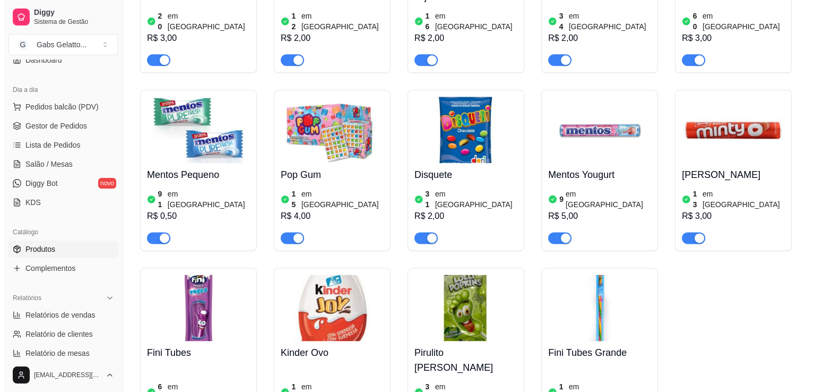
scroll to position [1273, 0]
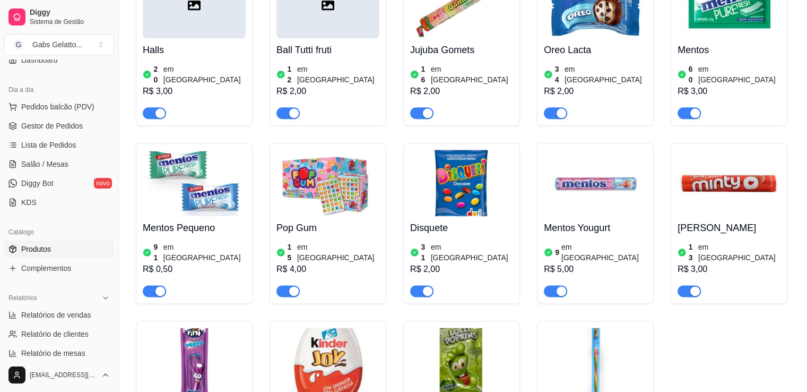
click at [190, 172] on img at bounding box center [194, 183] width 103 height 66
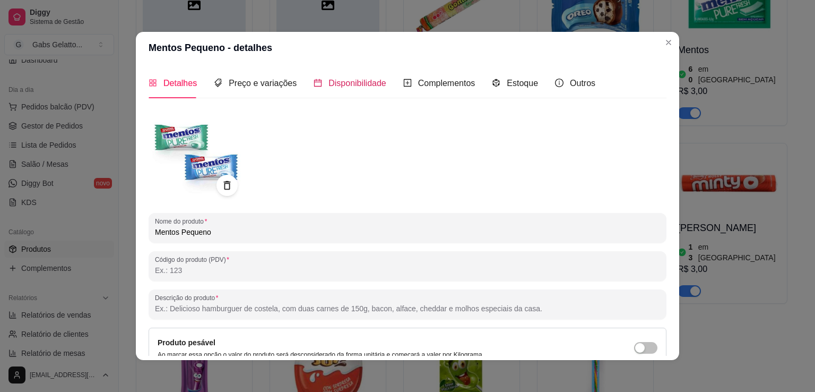
click at [359, 83] on span "Disponibilidade" at bounding box center [357, 83] width 58 height 9
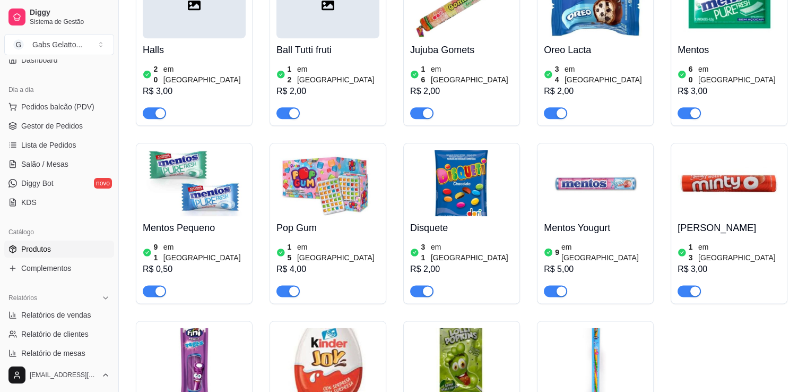
click at [317, 187] on img at bounding box center [327, 183] width 103 height 66
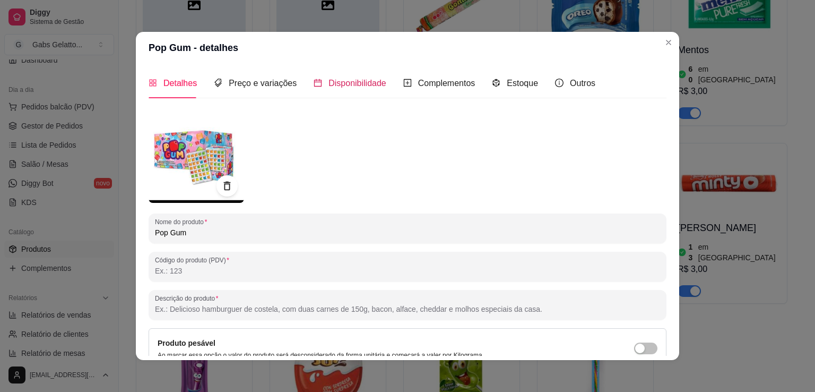
click at [358, 85] on span "Disponibilidade" at bounding box center [357, 83] width 58 height 9
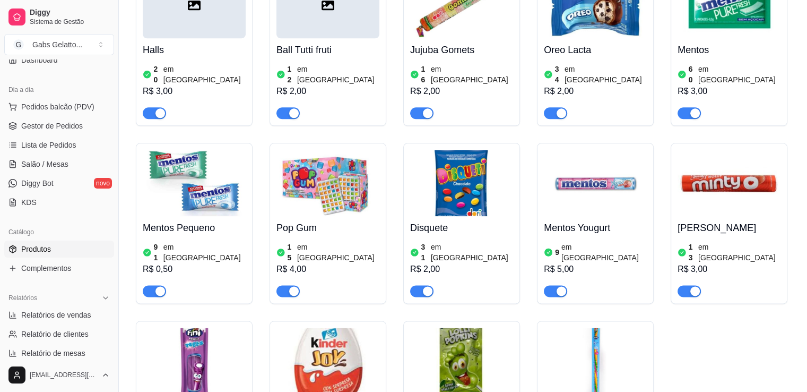
click at [456, 160] on img at bounding box center [461, 183] width 103 height 66
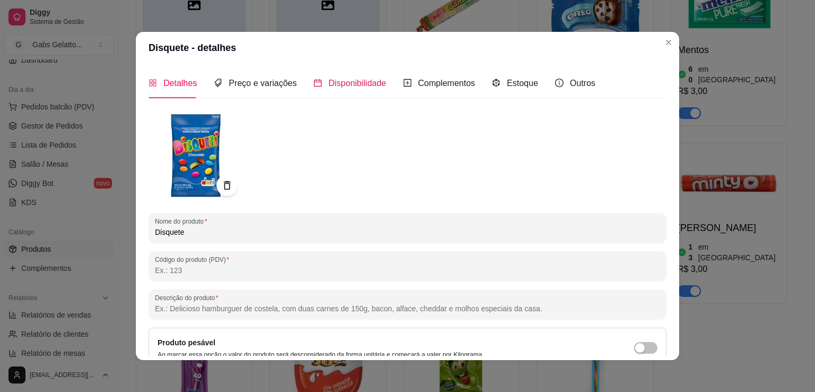
click at [361, 84] on span "Disponibilidade" at bounding box center [357, 83] width 58 height 9
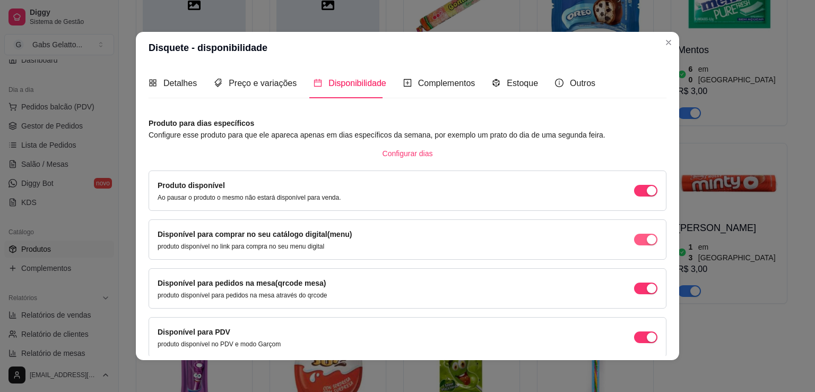
click at [647, 237] on div "button" at bounding box center [652, 240] width 10 height 10
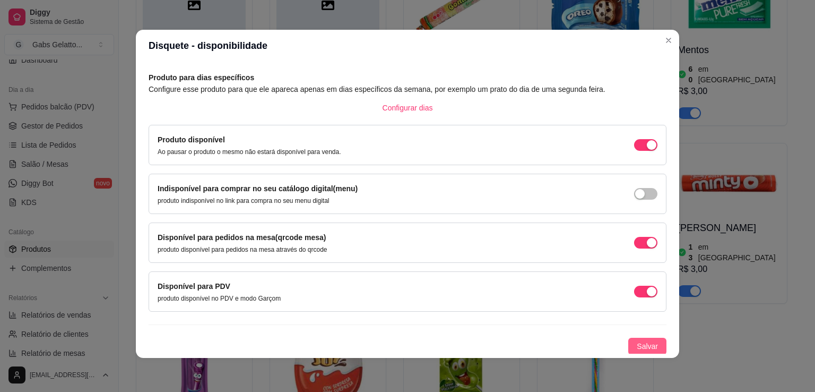
click at [645, 349] on span "Salvar" at bounding box center [647, 346] width 21 height 12
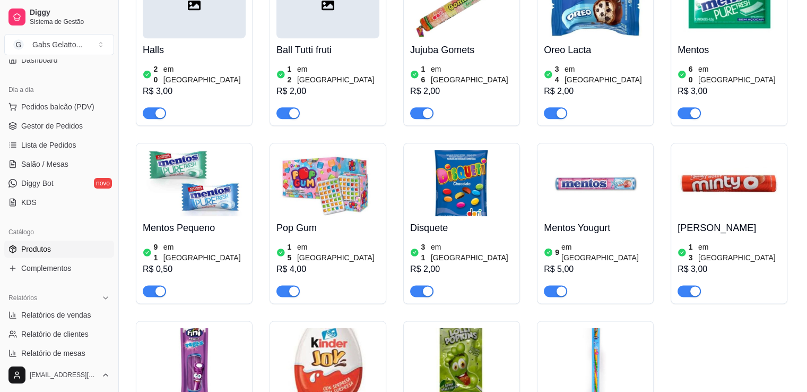
click at [492, 171] on img at bounding box center [461, 183] width 103 height 66
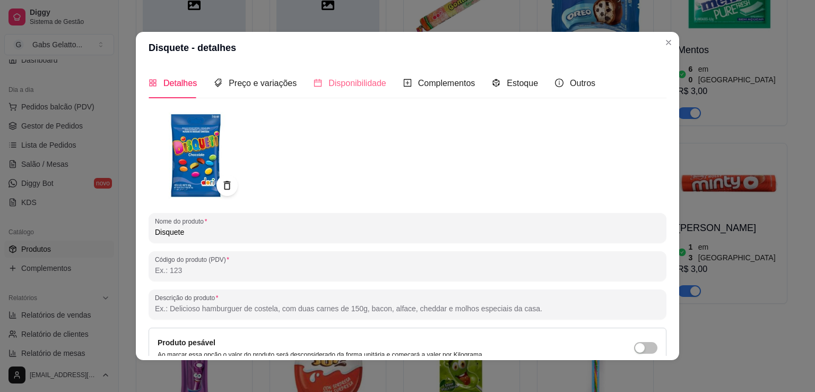
click at [336, 91] on div "Disponibilidade" at bounding box center [350, 83] width 73 height 30
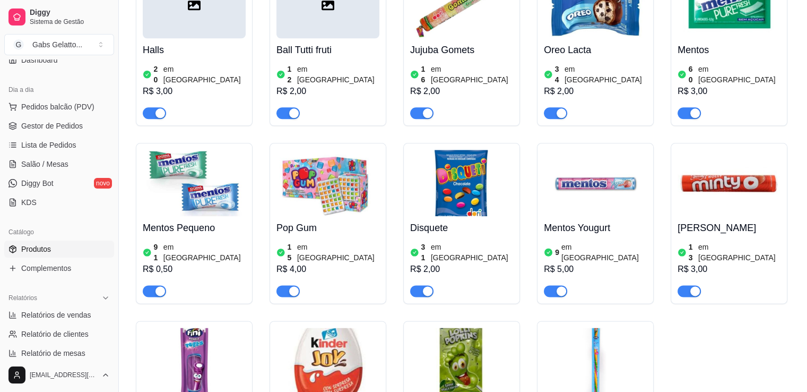
click at [599, 158] on img at bounding box center [595, 183] width 103 height 66
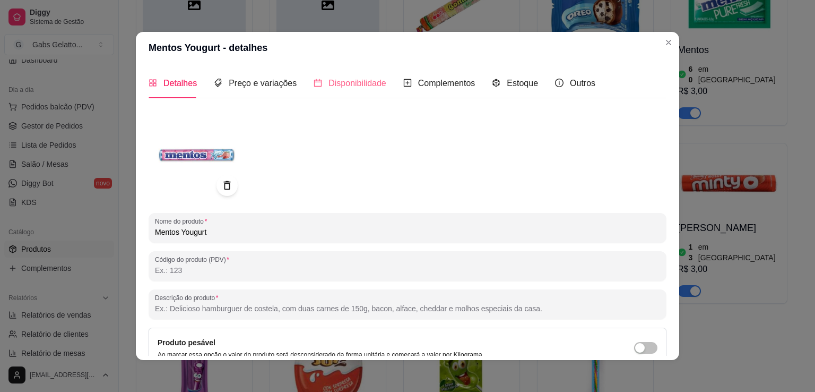
click at [365, 90] on div "Disponibilidade" at bounding box center [350, 83] width 73 height 30
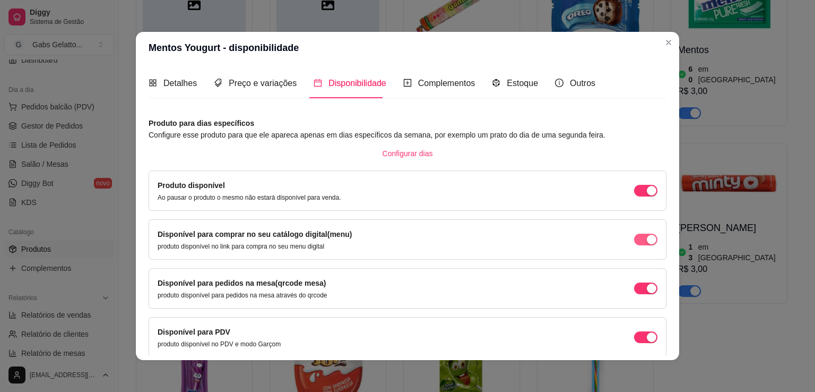
click at [647, 241] on div "button" at bounding box center [652, 240] width 10 height 10
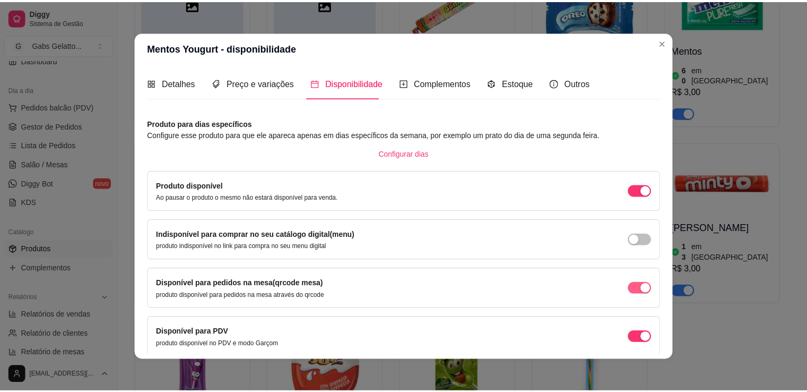
scroll to position [44, 0]
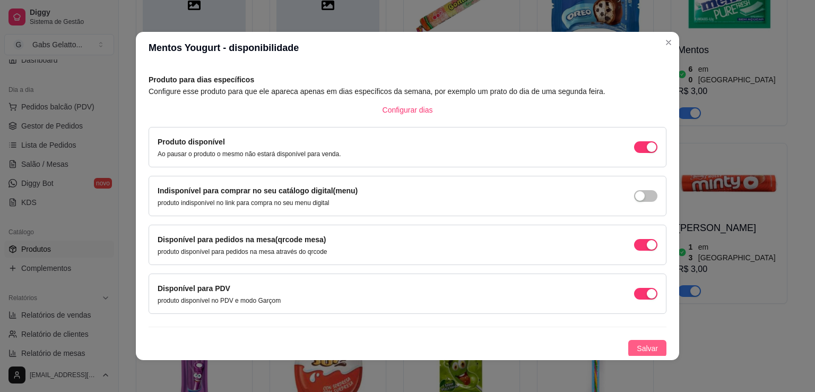
click at [637, 344] on span "Salvar" at bounding box center [647, 348] width 21 height 12
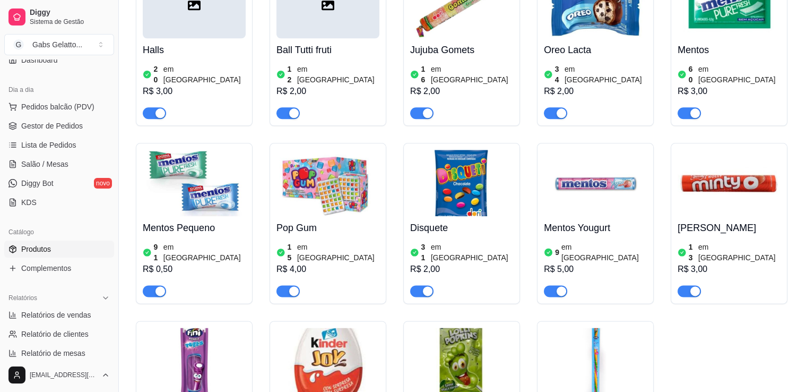
click at [577, 176] on img at bounding box center [595, 183] width 103 height 66
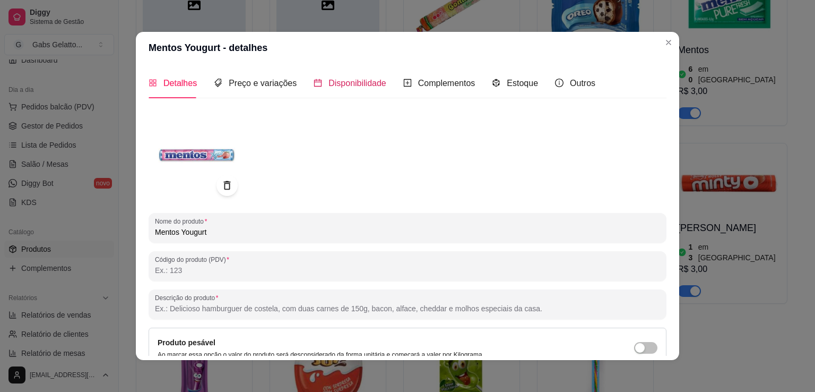
click at [356, 89] on div "Disponibilidade" at bounding box center [350, 82] width 73 height 13
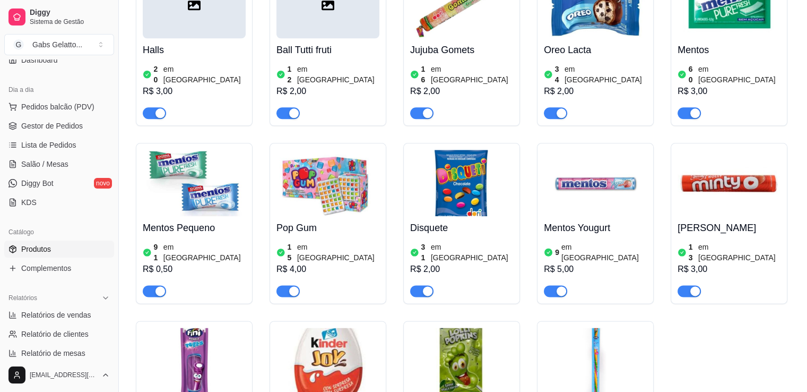
drag, startPoint x: 709, startPoint y: 214, endPoint x: 716, endPoint y: 207, distance: 9.4
click at [716, 220] on h4 "[PERSON_NAME]" at bounding box center [729, 227] width 103 height 15
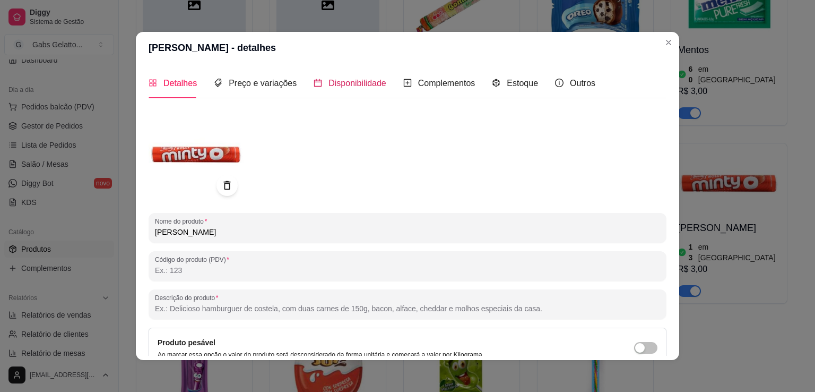
click at [372, 83] on span "Disponibilidade" at bounding box center [357, 83] width 58 height 9
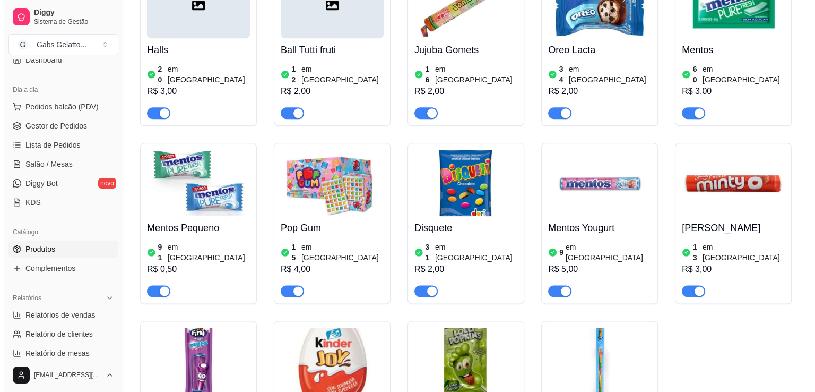
scroll to position [1433, 0]
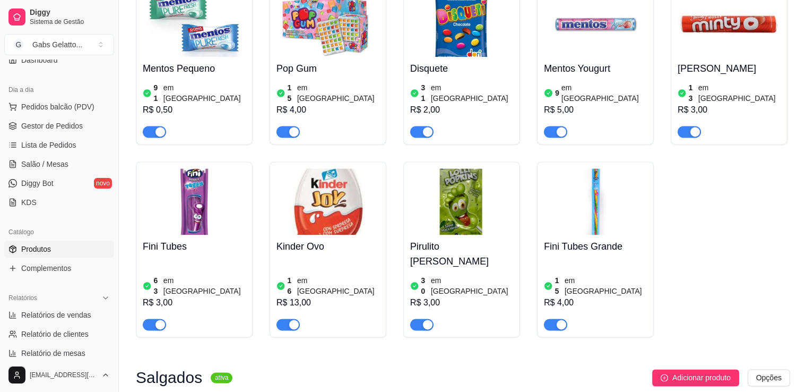
click at [183, 197] on img at bounding box center [194, 201] width 103 height 66
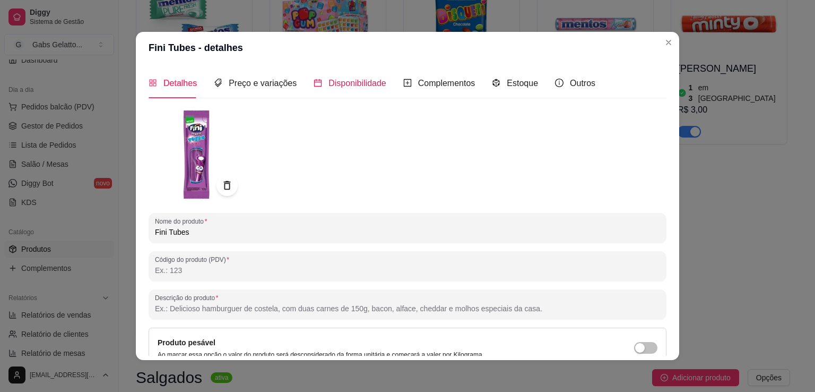
click at [331, 79] on span "Disponibilidade" at bounding box center [357, 83] width 58 height 9
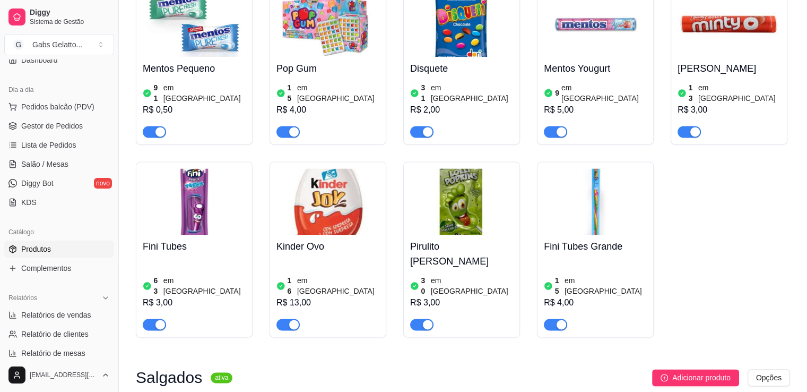
click at [333, 168] on img at bounding box center [327, 201] width 103 height 66
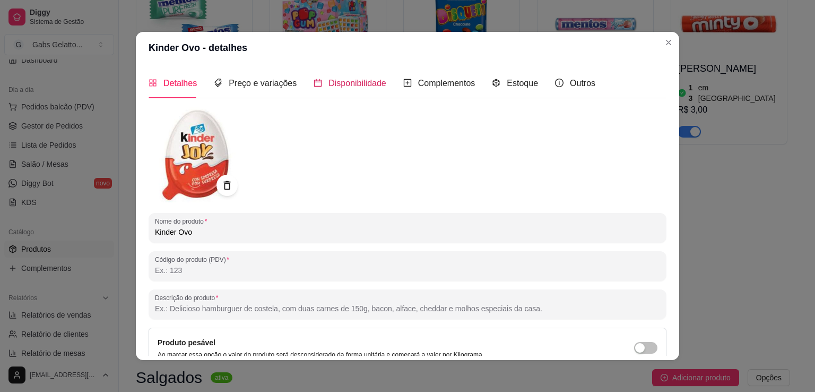
click at [343, 85] on span "Disponibilidade" at bounding box center [357, 83] width 58 height 9
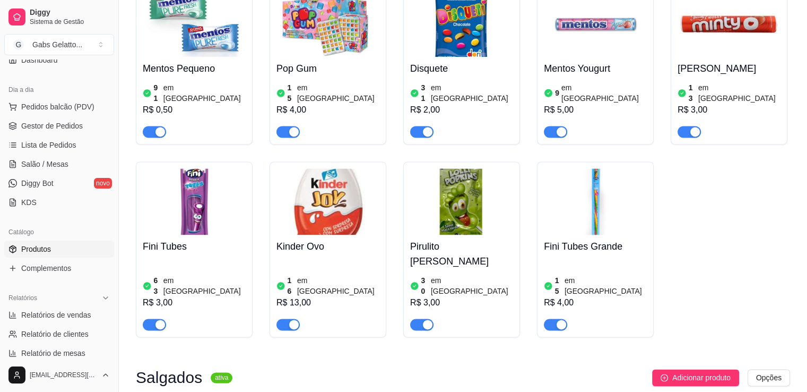
click at [451, 197] on img at bounding box center [461, 201] width 103 height 66
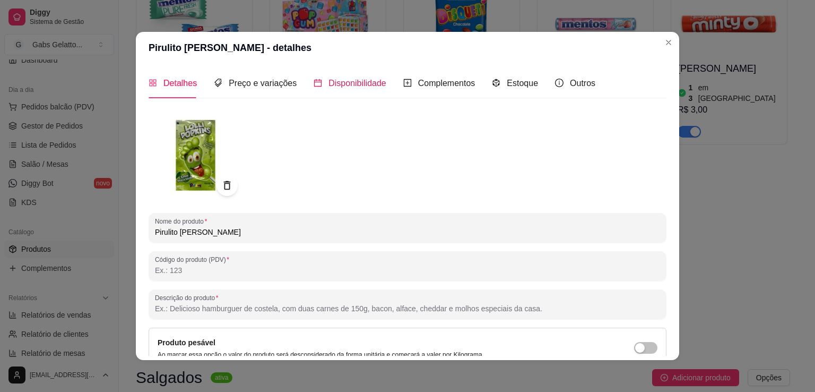
click at [350, 88] on span "Disponibilidade" at bounding box center [357, 83] width 58 height 9
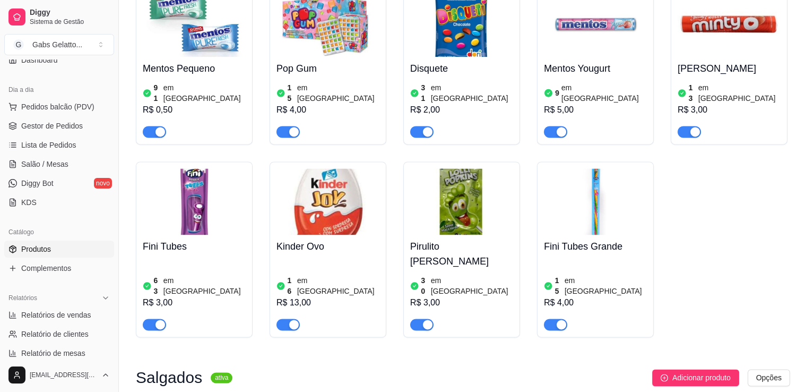
click at [483, 187] on img at bounding box center [461, 201] width 103 height 66
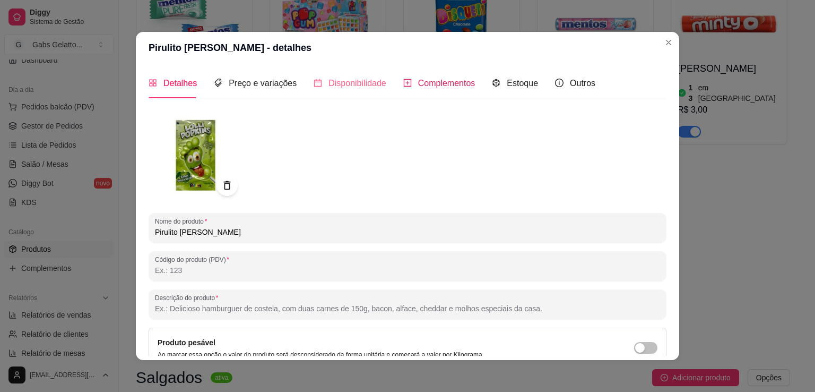
drag, startPoint x: 395, startPoint y: 89, endPoint x: 347, endPoint y: 80, distance: 49.1
click at [394, 89] on div "Detalhes Preço e variações Disponibilidade Complementos Estoque Outros" at bounding box center [372, 83] width 447 height 30
click at [347, 80] on span "Disponibilidade" at bounding box center [357, 83] width 58 height 9
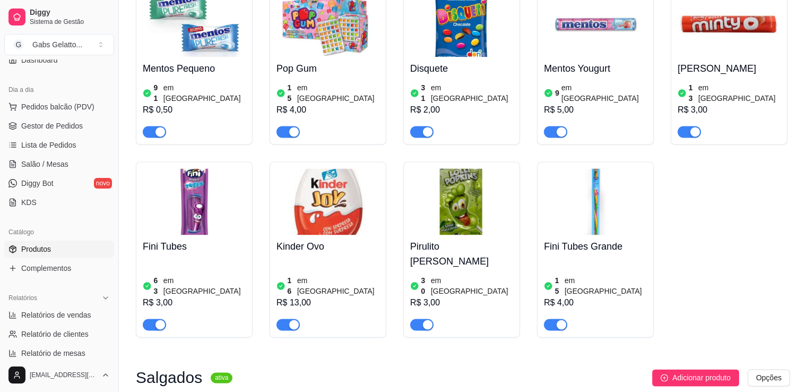
click at [455, 190] on img at bounding box center [461, 201] width 103 height 66
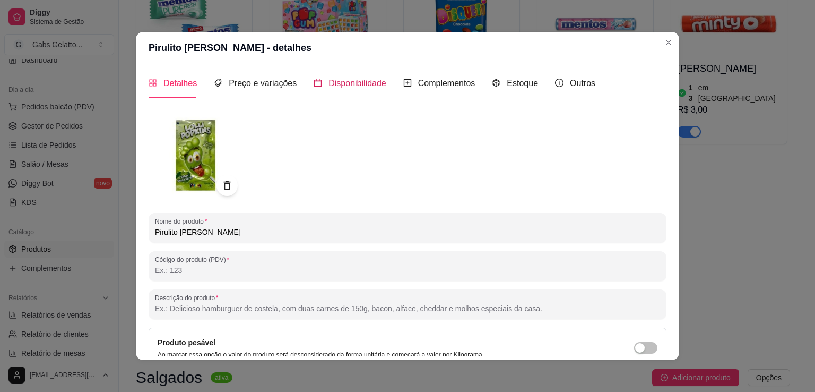
click at [328, 79] on span "Disponibilidade" at bounding box center [357, 83] width 58 height 9
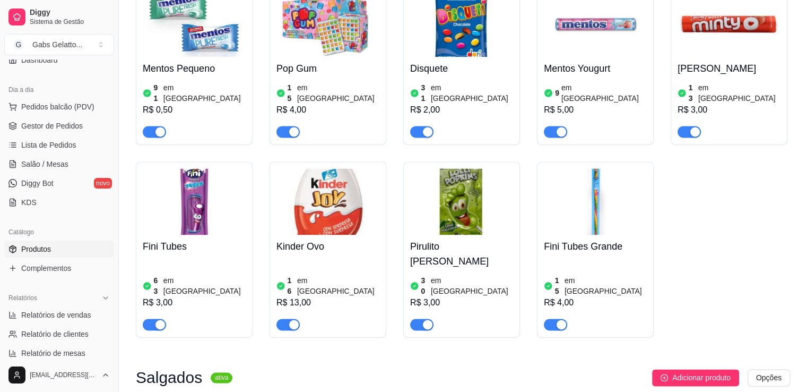
click at [486, 178] on img at bounding box center [461, 201] width 103 height 66
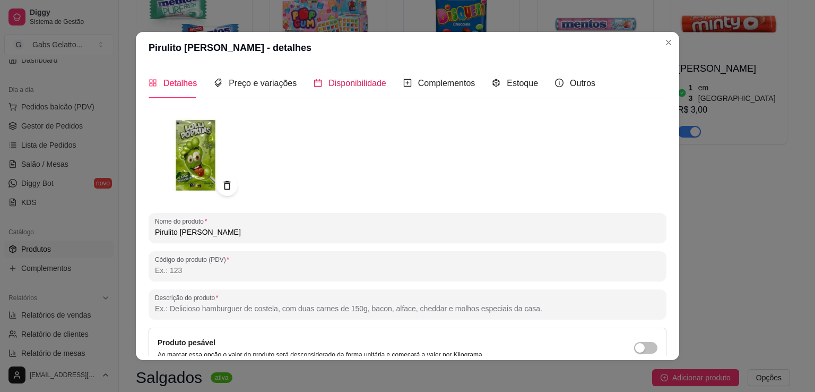
drag, startPoint x: 353, startPoint y: 84, endPoint x: 366, endPoint y: 82, distance: 13.5
click at [357, 84] on span "Disponibilidade" at bounding box center [357, 83] width 58 height 9
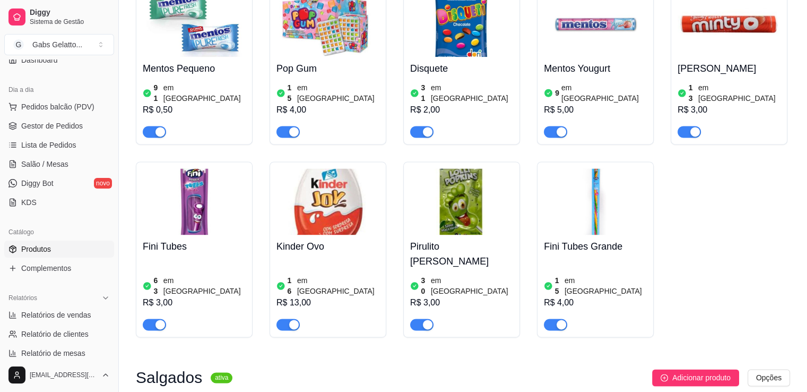
click at [571, 175] on img at bounding box center [595, 201] width 103 height 66
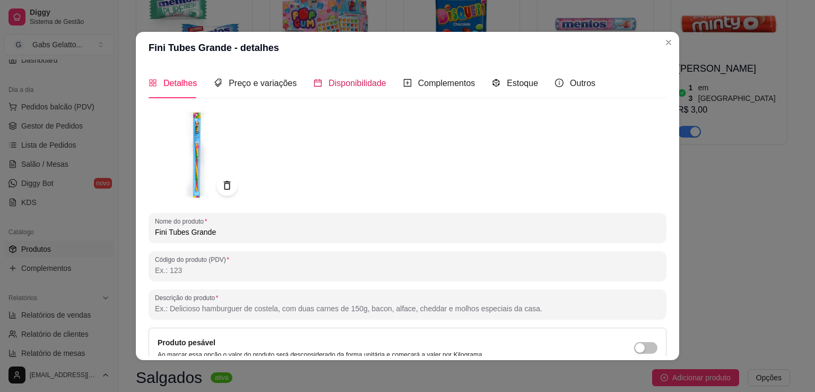
click at [349, 79] on span "Disponibilidade" at bounding box center [357, 83] width 58 height 9
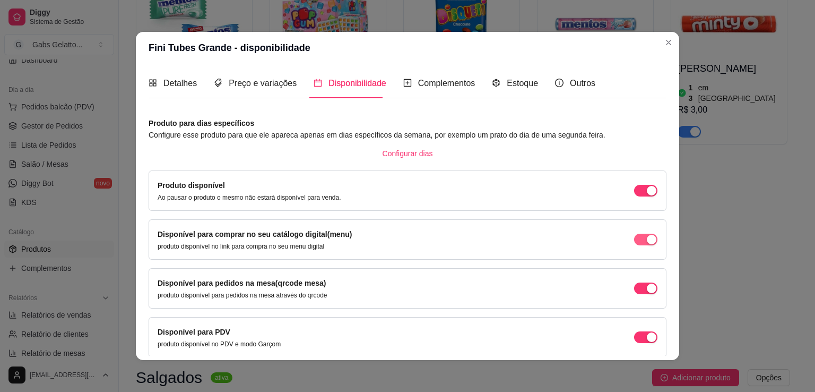
click at [634, 233] on span "button" at bounding box center [645, 239] width 23 height 12
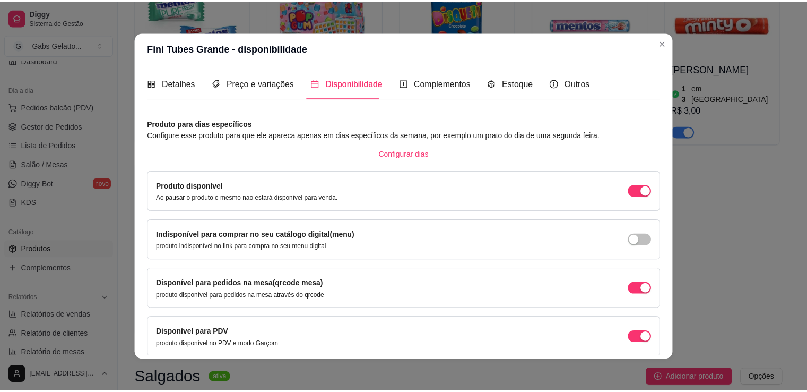
scroll to position [2, 0]
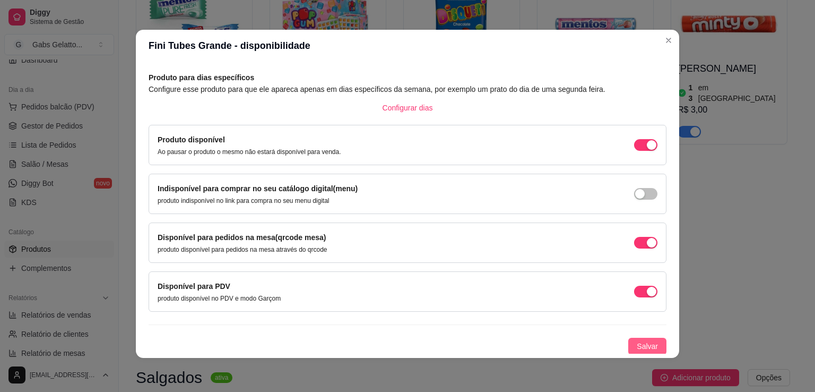
click at [637, 342] on span "Salvar" at bounding box center [647, 346] width 21 height 12
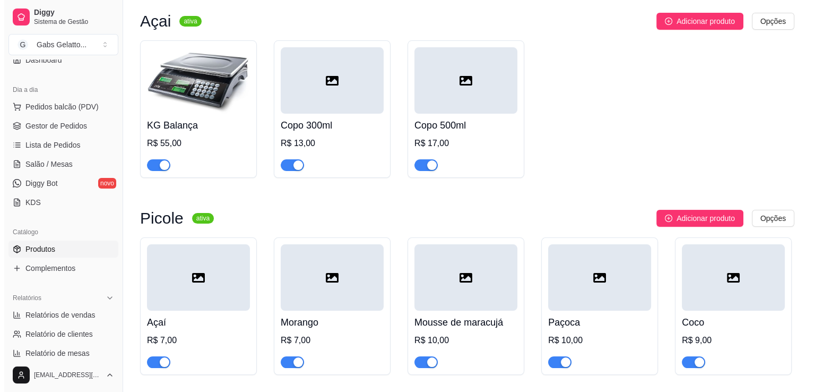
scroll to position [0, 0]
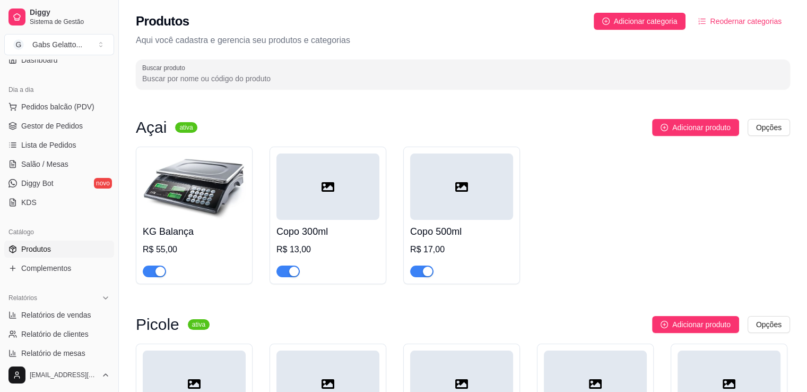
click at [201, 188] on img at bounding box center [194, 186] width 103 height 66
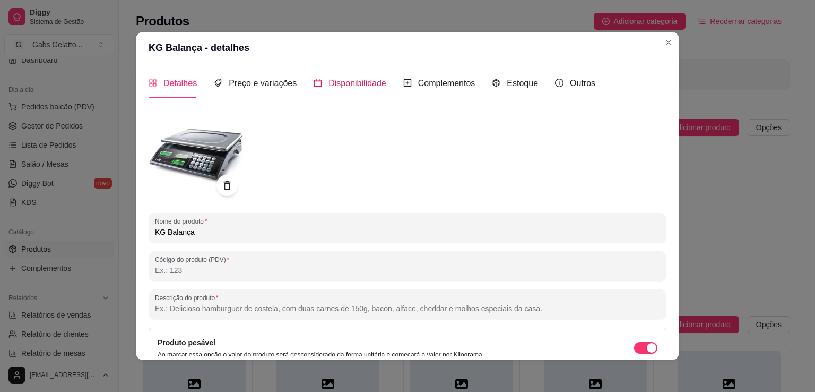
drag, startPoint x: 339, startPoint y: 84, endPoint x: 384, endPoint y: 99, distance: 48.2
click at [340, 84] on span "Disponibilidade" at bounding box center [357, 83] width 58 height 9
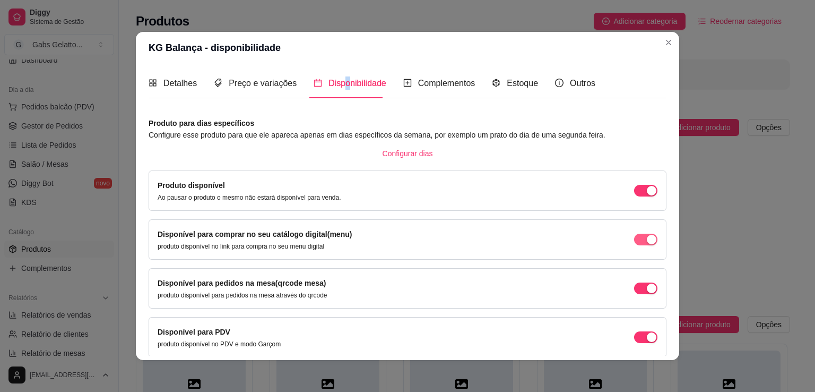
click at [634, 234] on span "button" at bounding box center [645, 239] width 23 height 12
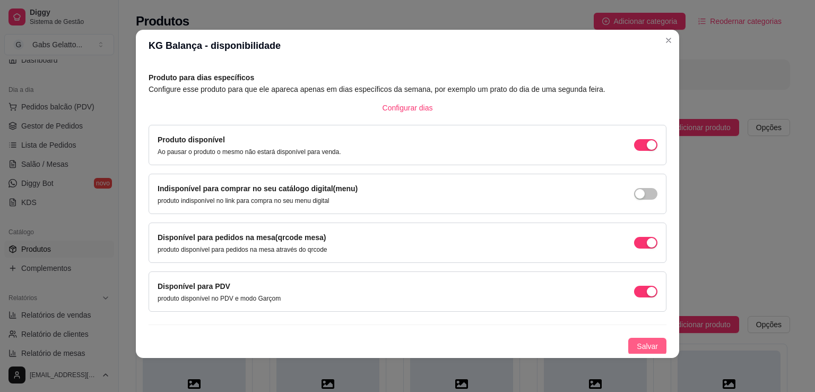
click at [647, 351] on button "Salvar" at bounding box center [647, 345] width 38 height 17
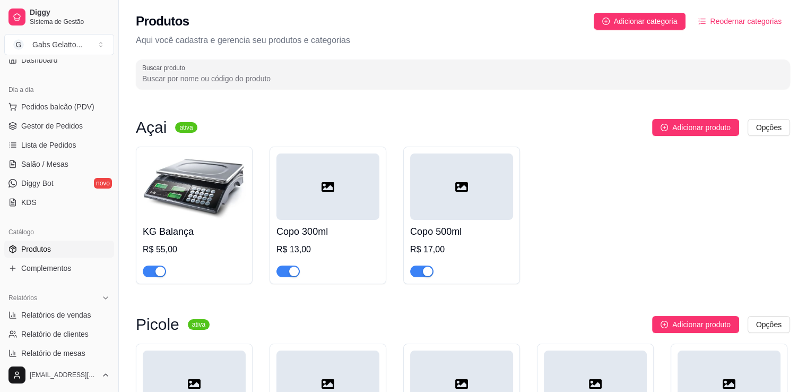
click at [325, 181] on icon at bounding box center [328, 186] width 13 height 13
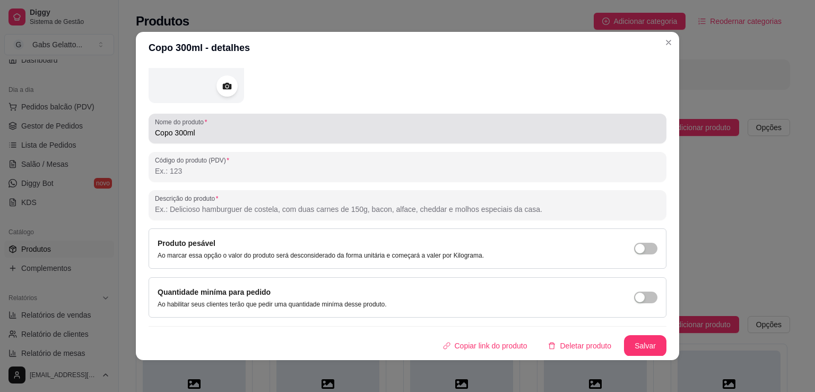
scroll to position [0, 0]
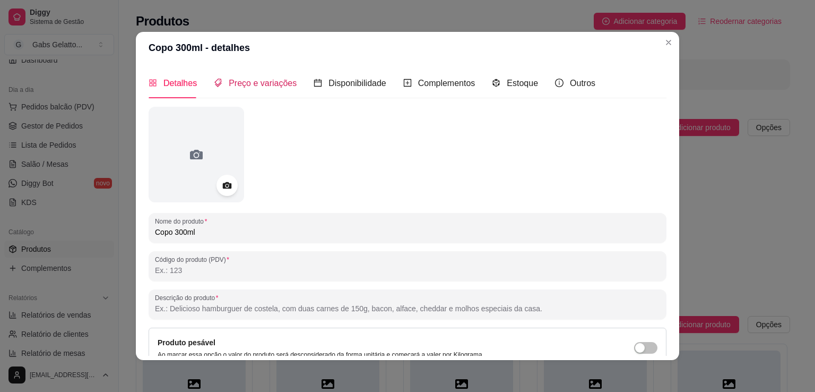
click at [272, 85] on span "Preço e variações" at bounding box center [263, 83] width 68 height 9
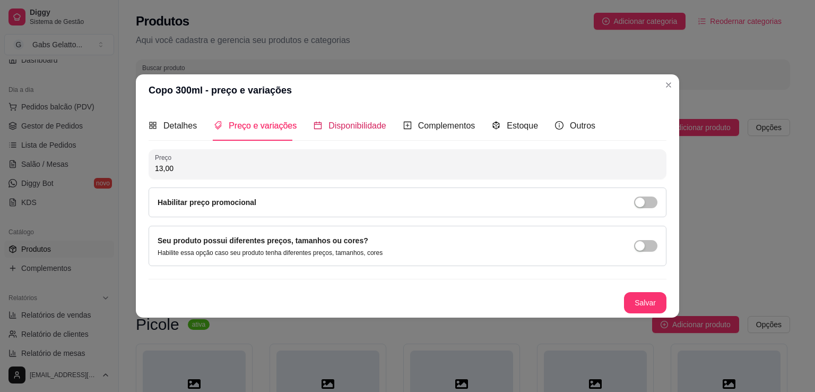
click at [368, 125] on span "Disponibilidade" at bounding box center [357, 125] width 58 height 9
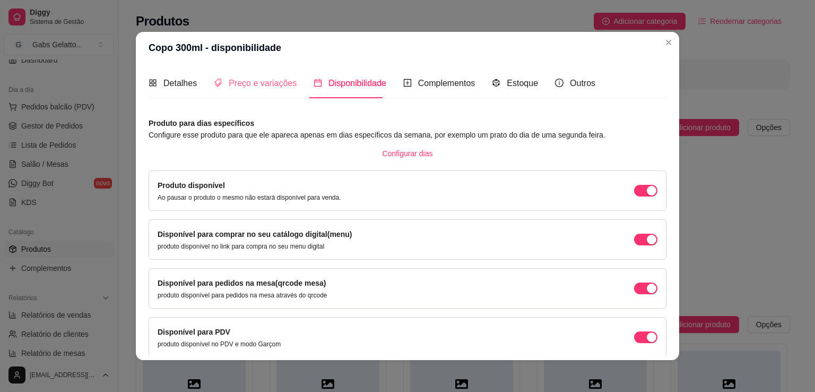
click at [264, 92] on div "Preço e variações" at bounding box center [255, 83] width 83 height 30
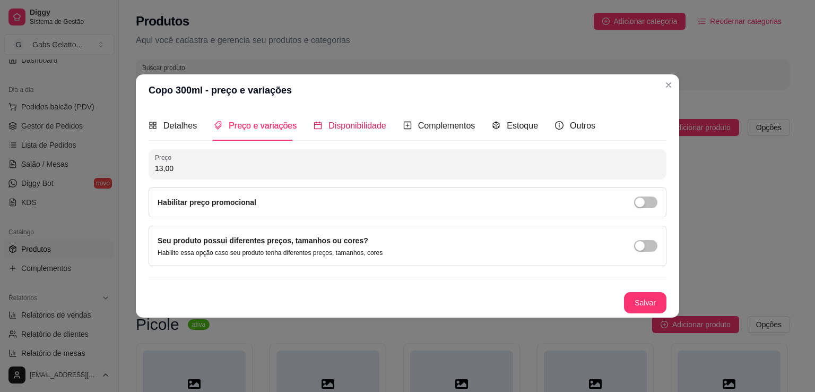
click at [351, 123] on span "Disponibilidade" at bounding box center [357, 125] width 58 height 9
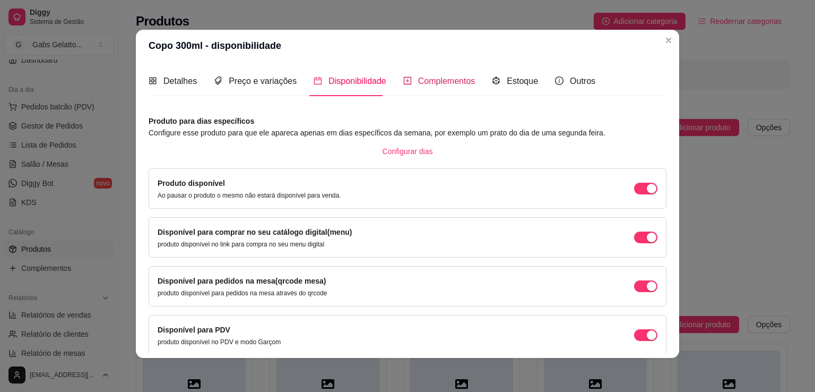
click at [444, 77] on span "Complementos" at bounding box center [446, 80] width 57 height 9
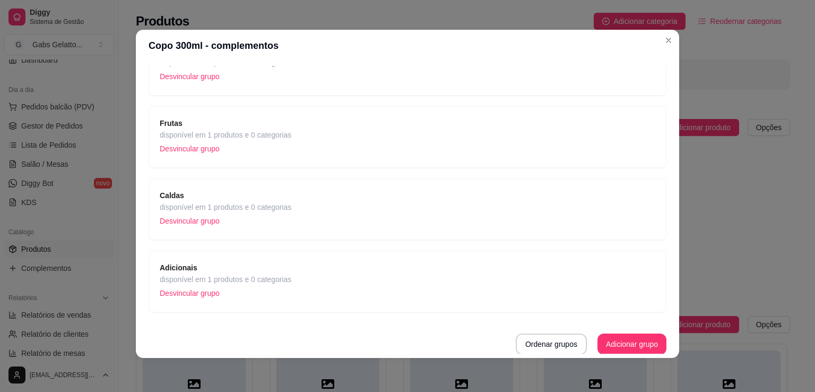
scroll to position [89, 0]
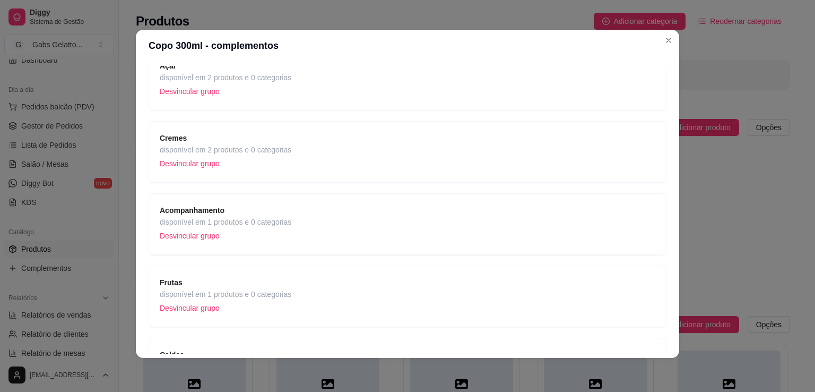
click at [212, 294] on span "disponível em 1 produtos e 0 categorias" at bounding box center [226, 294] width 132 height 12
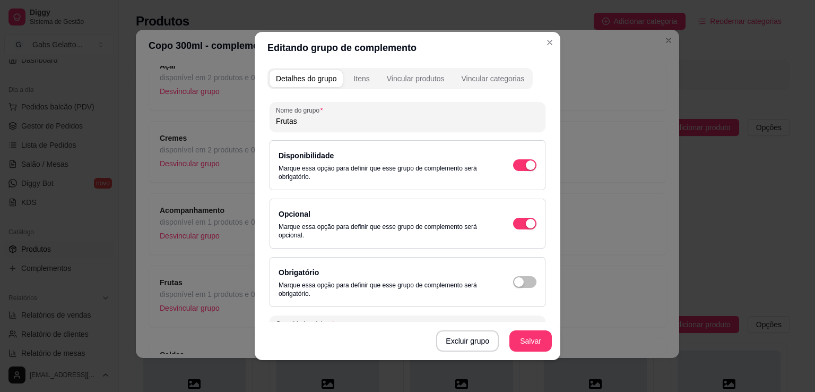
click at [363, 79] on div "Itens" at bounding box center [361, 78] width 16 height 11
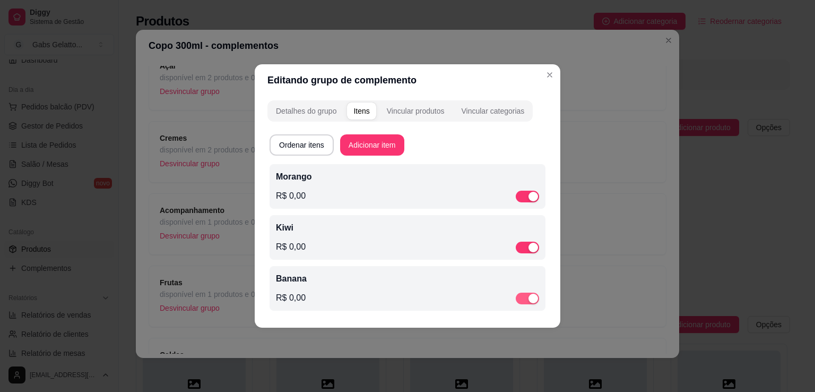
click at [533, 300] on div "button" at bounding box center [533, 298] width 10 height 10
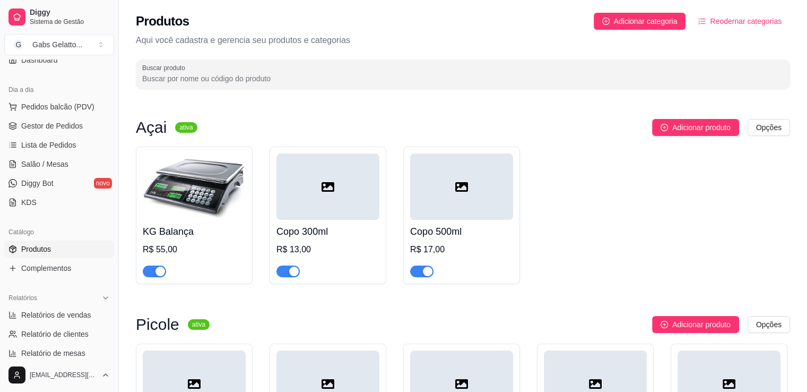
click at [445, 194] on div at bounding box center [461, 186] width 103 height 66
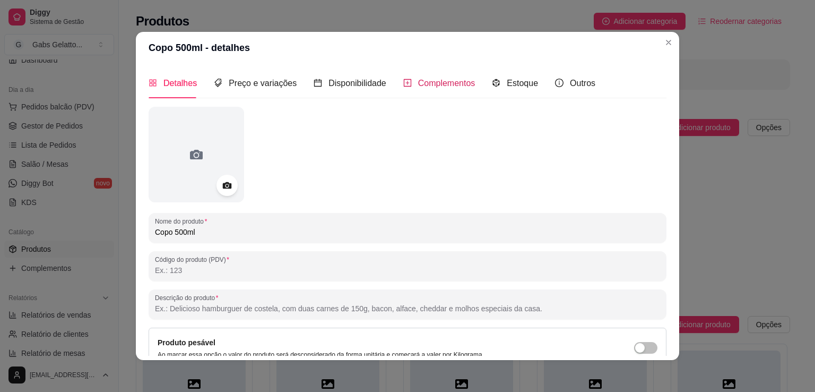
click at [430, 82] on span "Complementos" at bounding box center [446, 83] width 57 height 9
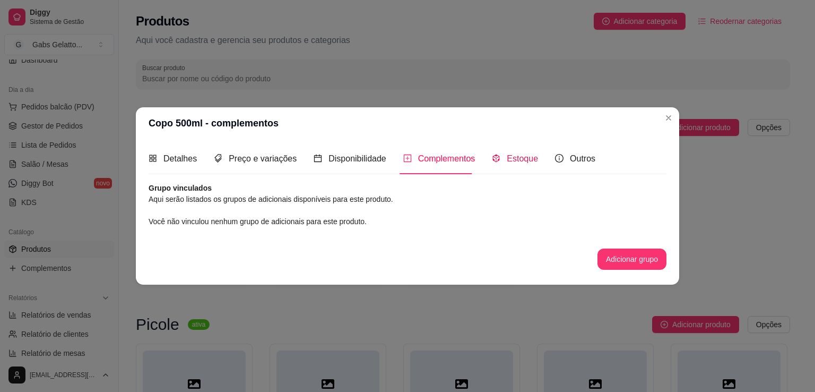
click at [501, 164] on div "Estoque" at bounding box center [515, 158] width 46 height 13
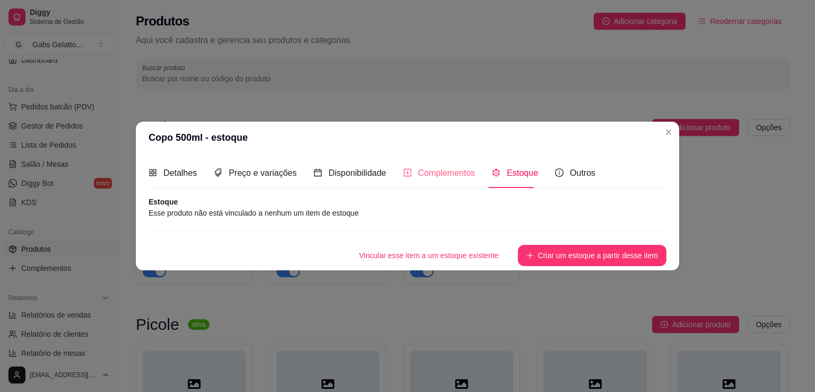
click at [424, 164] on div "Complementos" at bounding box center [439, 173] width 72 height 30
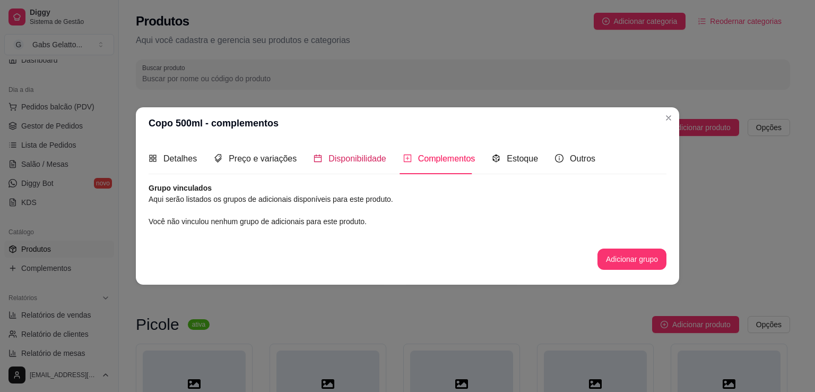
click at [361, 164] on div "Disponibilidade" at bounding box center [350, 158] width 73 height 13
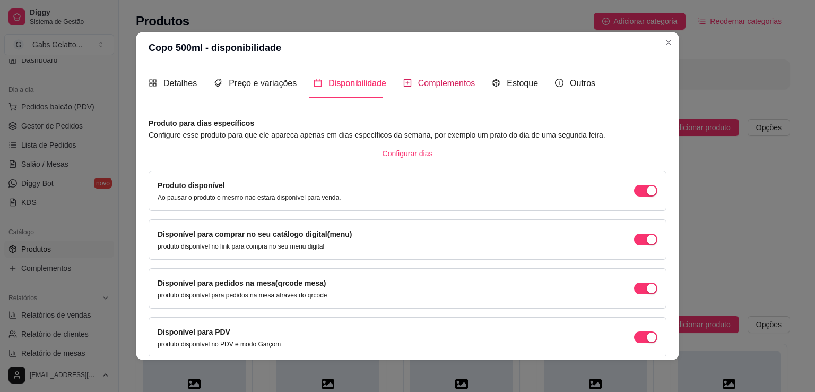
click at [439, 89] on div "Complementos" at bounding box center [439, 82] width 72 height 13
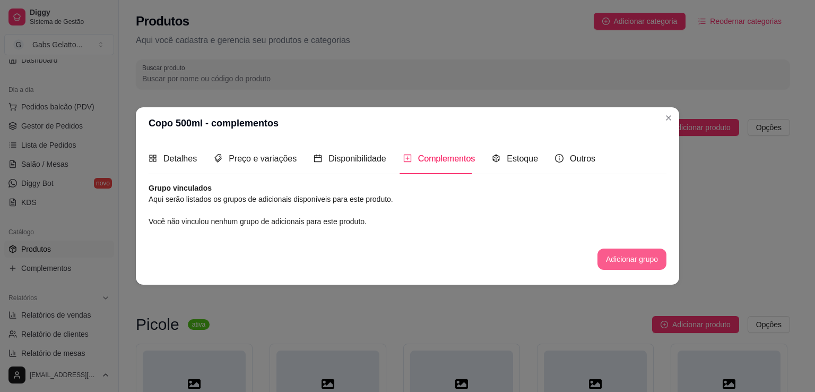
click at [649, 265] on button "Adicionar grupo" at bounding box center [631, 258] width 69 height 21
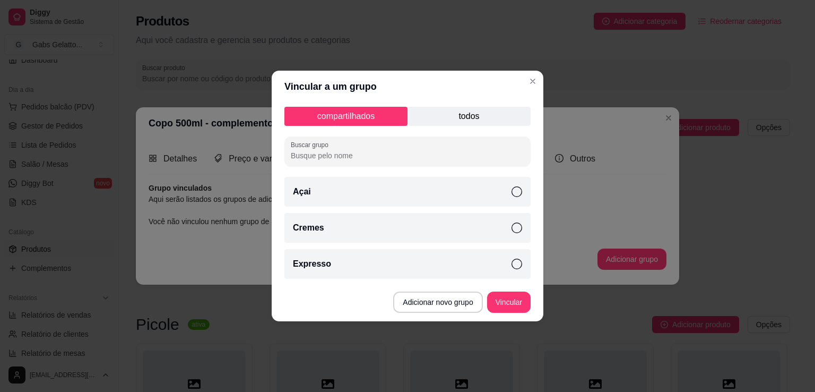
click at [512, 194] on icon at bounding box center [517, 191] width 11 height 11
click at [515, 225] on icon at bounding box center [517, 227] width 11 height 11
click at [488, 107] on p "todos" at bounding box center [469, 116] width 123 height 19
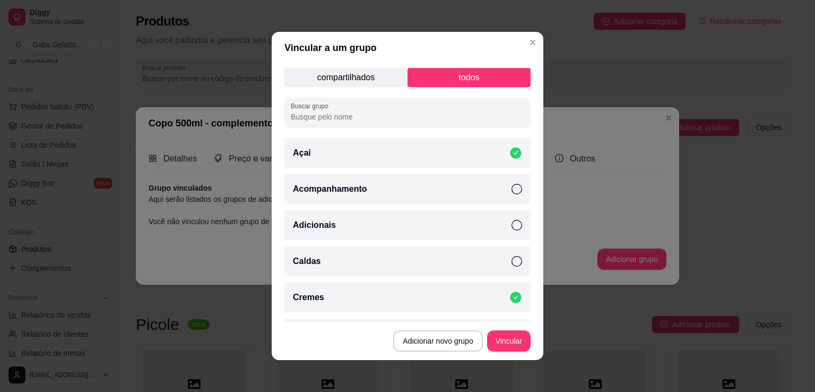
drag, startPoint x: 507, startPoint y: 184, endPoint x: 500, endPoint y: 206, distance: 23.3
click at [512, 185] on icon at bounding box center [517, 189] width 11 height 11
click at [512, 227] on icon at bounding box center [517, 225] width 11 height 11
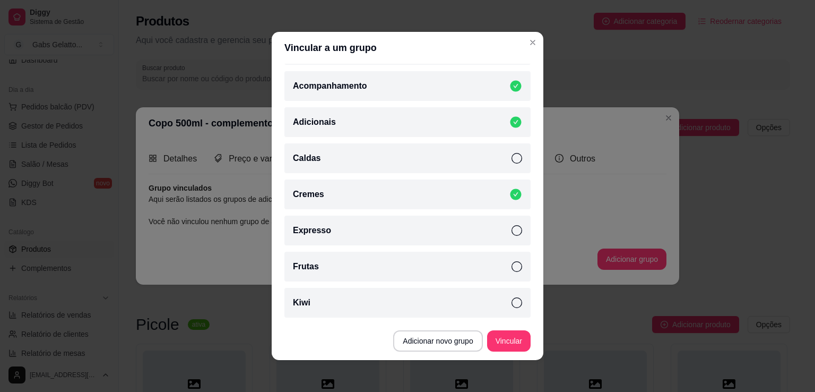
click at [512, 158] on icon at bounding box center [517, 158] width 11 height 11
click at [512, 268] on icon at bounding box center [517, 266] width 11 height 11
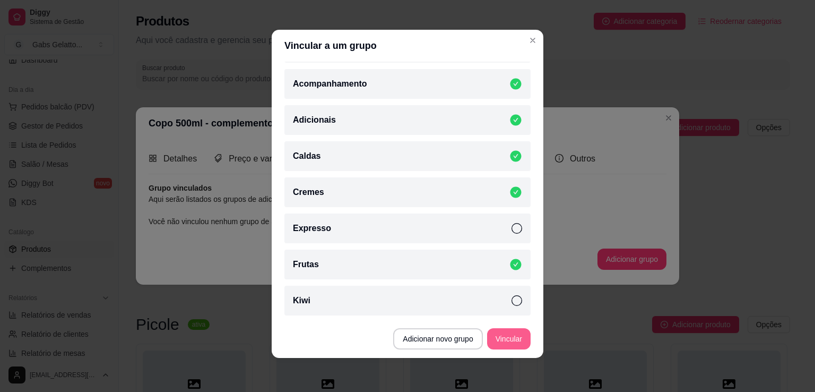
click at [499, 336] on button "Vincular" at bounding box center [509, 338] width 44 height 21
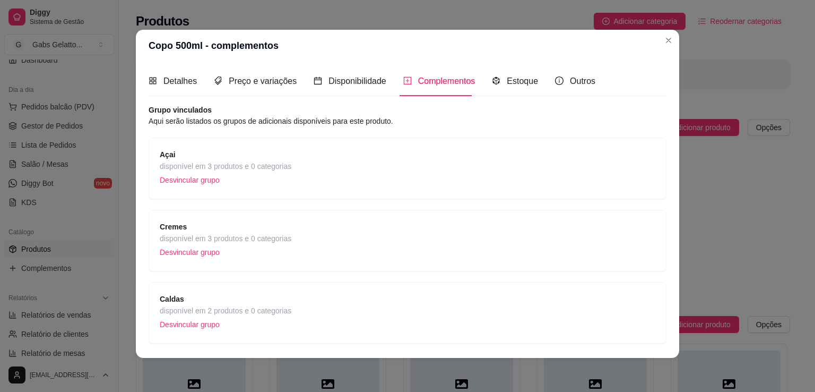
scroll to position [0, 0]
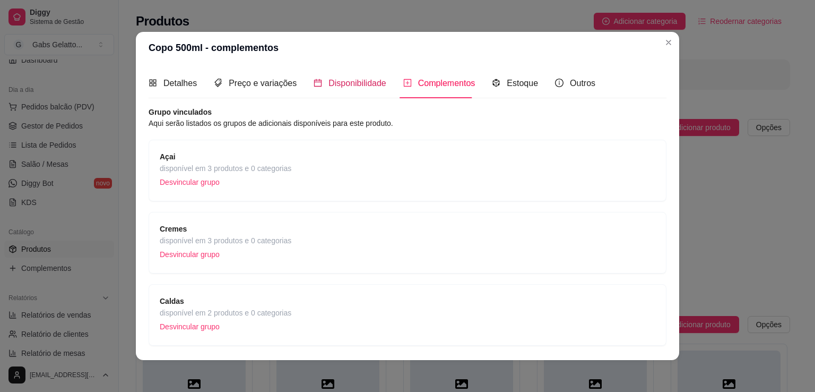
click at [362, 86] on span "Disponibilidade" at bounding box center [357, 83] width 58 height 9
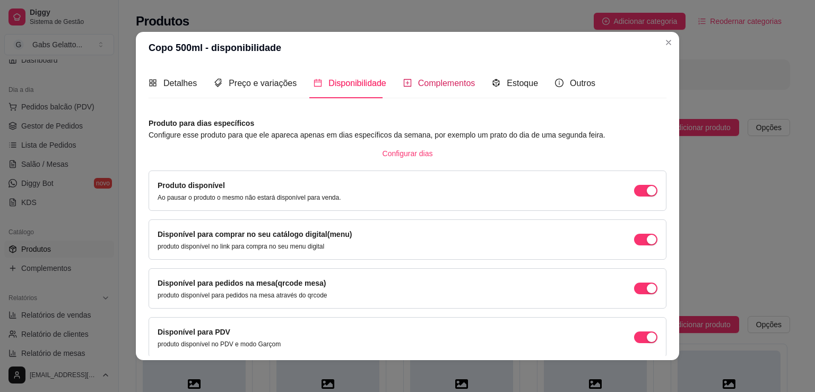
click at [421, 89] on div "Complementos" at bounding box center [439, 82] width 72 height 13
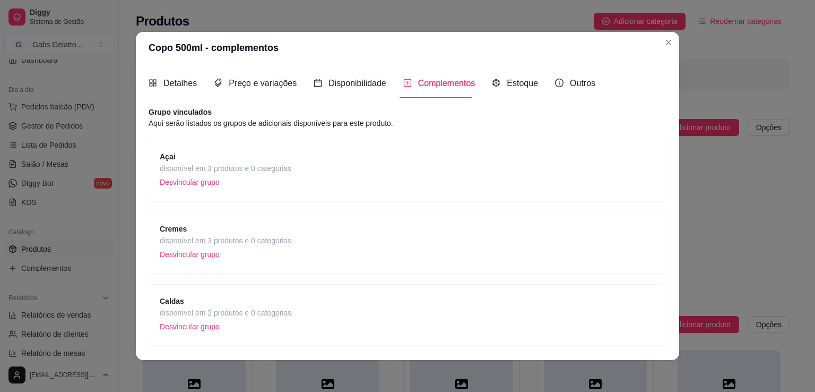
click at [403, 89] on div "Complementos" at bounding box center [439, 82] width 72 height 13
click at [340, 81] on span "Disponibilidade" at bounding box center [357, 83] width 58 height 9
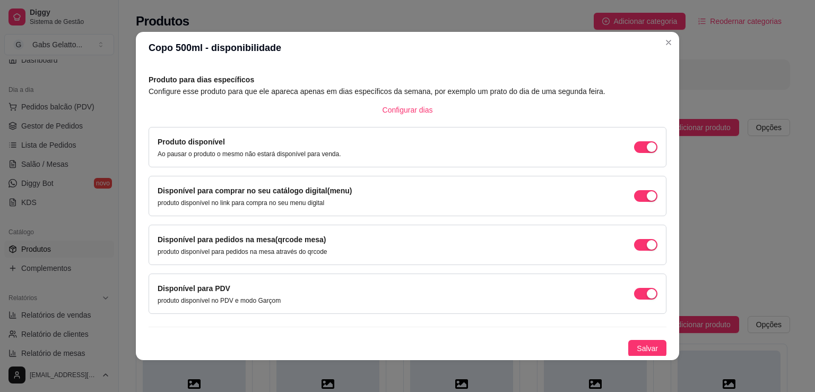
scroll to position [2, 0]
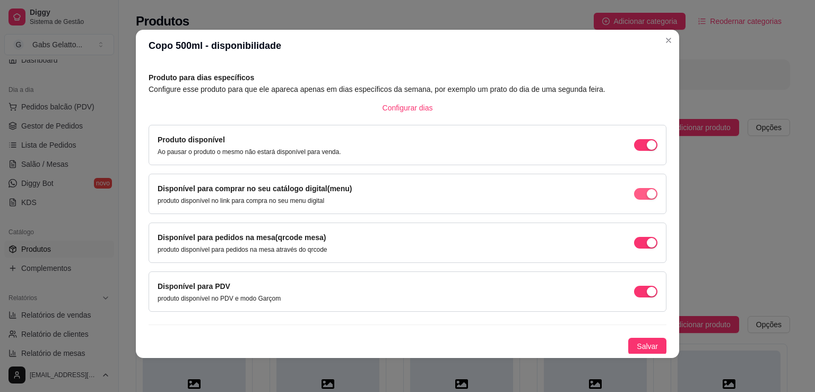
click at [634, 193] on span "button" at bounding box center [645, 194] width 23 height 12
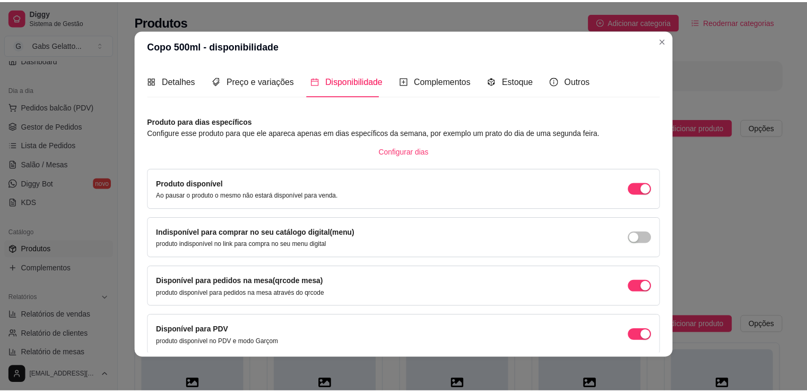
scroll to position [44, 0]
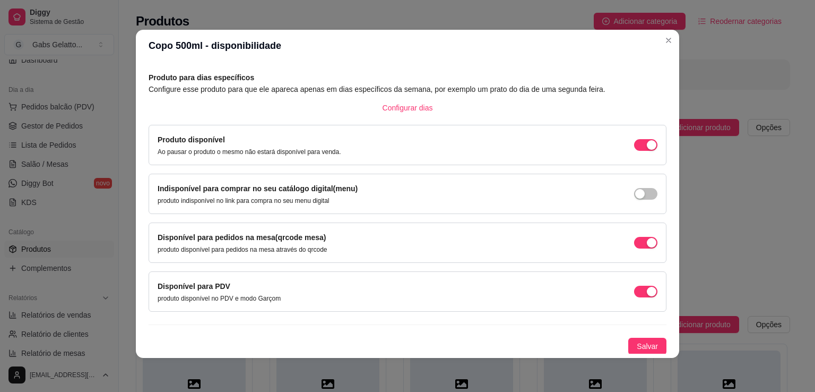
drag, startPoint x: 628, startPoint y: 201, endPoint x: 633, endPoint y: 194, distance: 8.8
click at [629, 200] on div "Indisponível para comprar no seu catálogo digital(menu) produto indisponível no…" at bounding box center [408, 194] width 500 height 22
click at [634, 194] on span "button" at bounding box center [645, 194] width 23 height 12
click at [639, 351] on button "Salvar" at bounding box center [647, 345] width 38 height 17
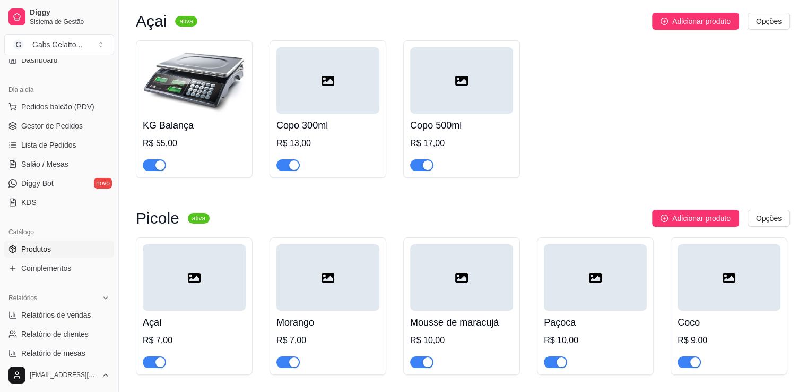
scroll to position [0, 0]
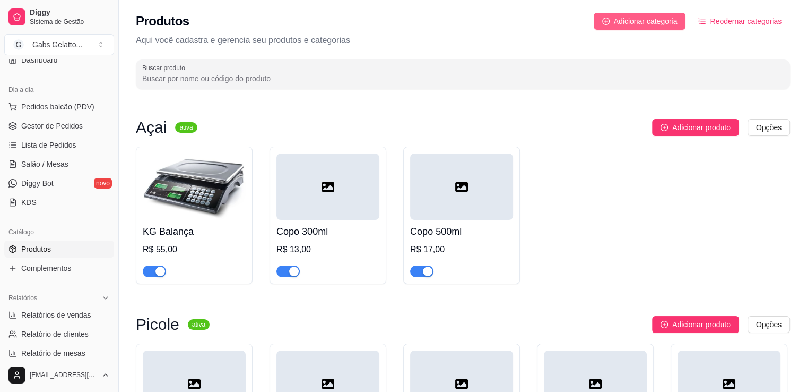
click at [647, 25] on span "Adicionar categoria" at bounding box center [646, 21] width 64 height 12
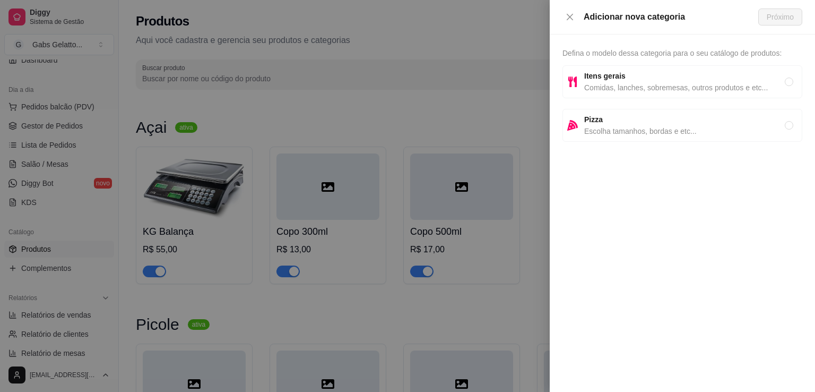
click at [620, 84] on span "Comidas, lanches, sobremesas, outros produtos e etc..." at bounding box center [684, 88] width 201 height 12
radio input "true"
click at [434, 128] on div at bounding box center [407, 196] width 815 height 392
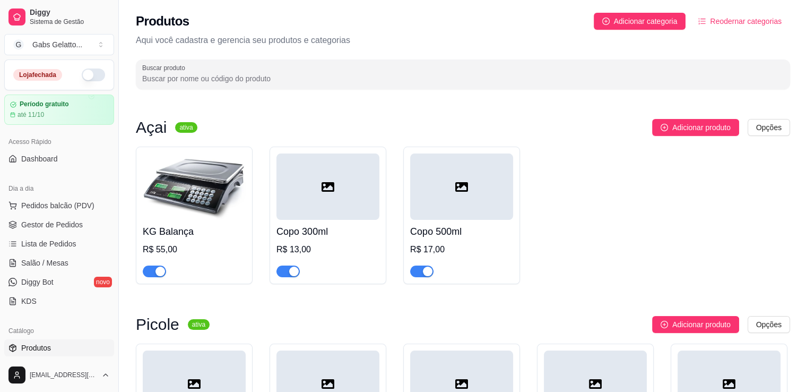
click at [428, 181] on div at bounding box center [461, 186] width 103 height 66
